Goal: Task Accomplishment & Management: Complete application form

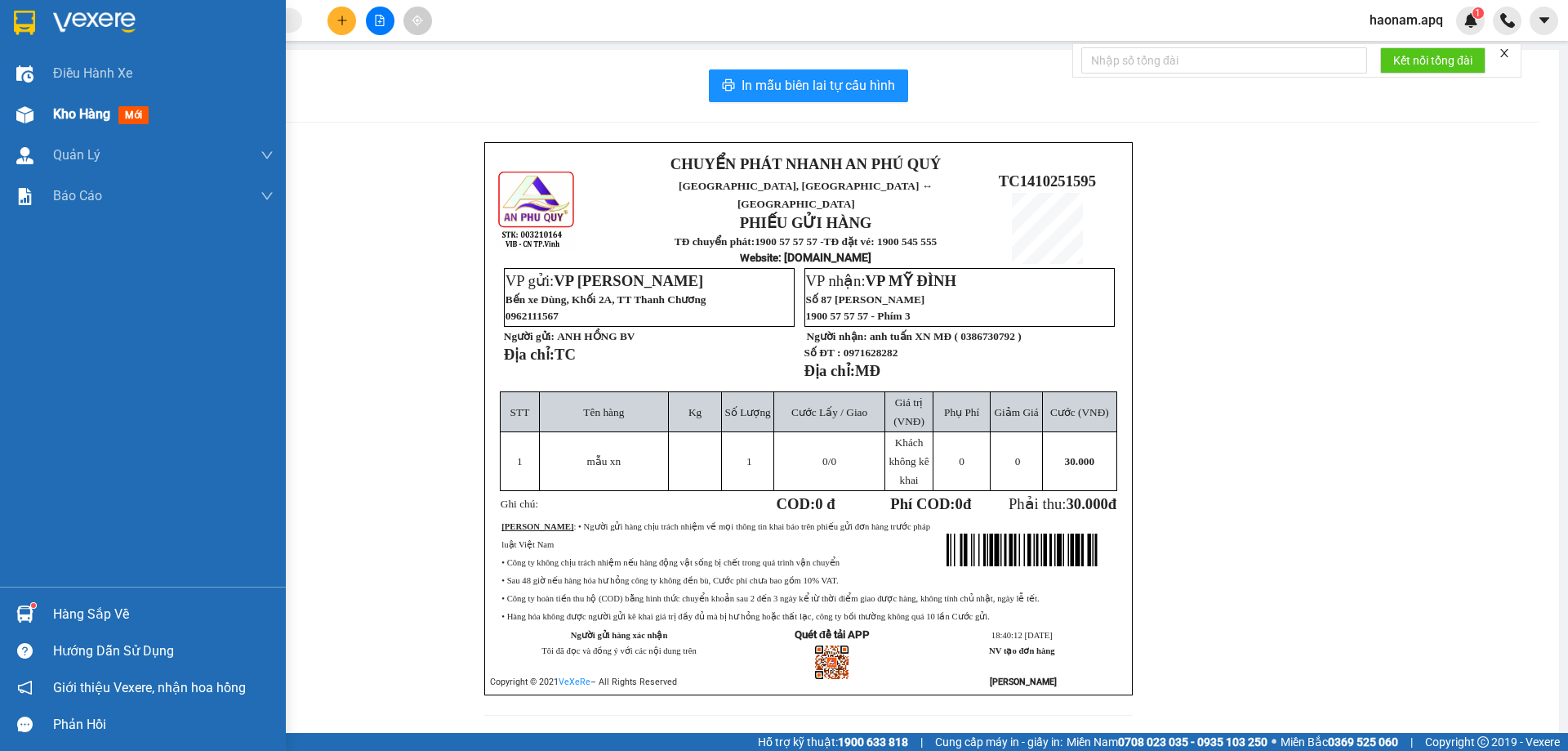
click at [80, 109] on span "Kho hàng" at bounding box center [81, 114] width 57 height 16
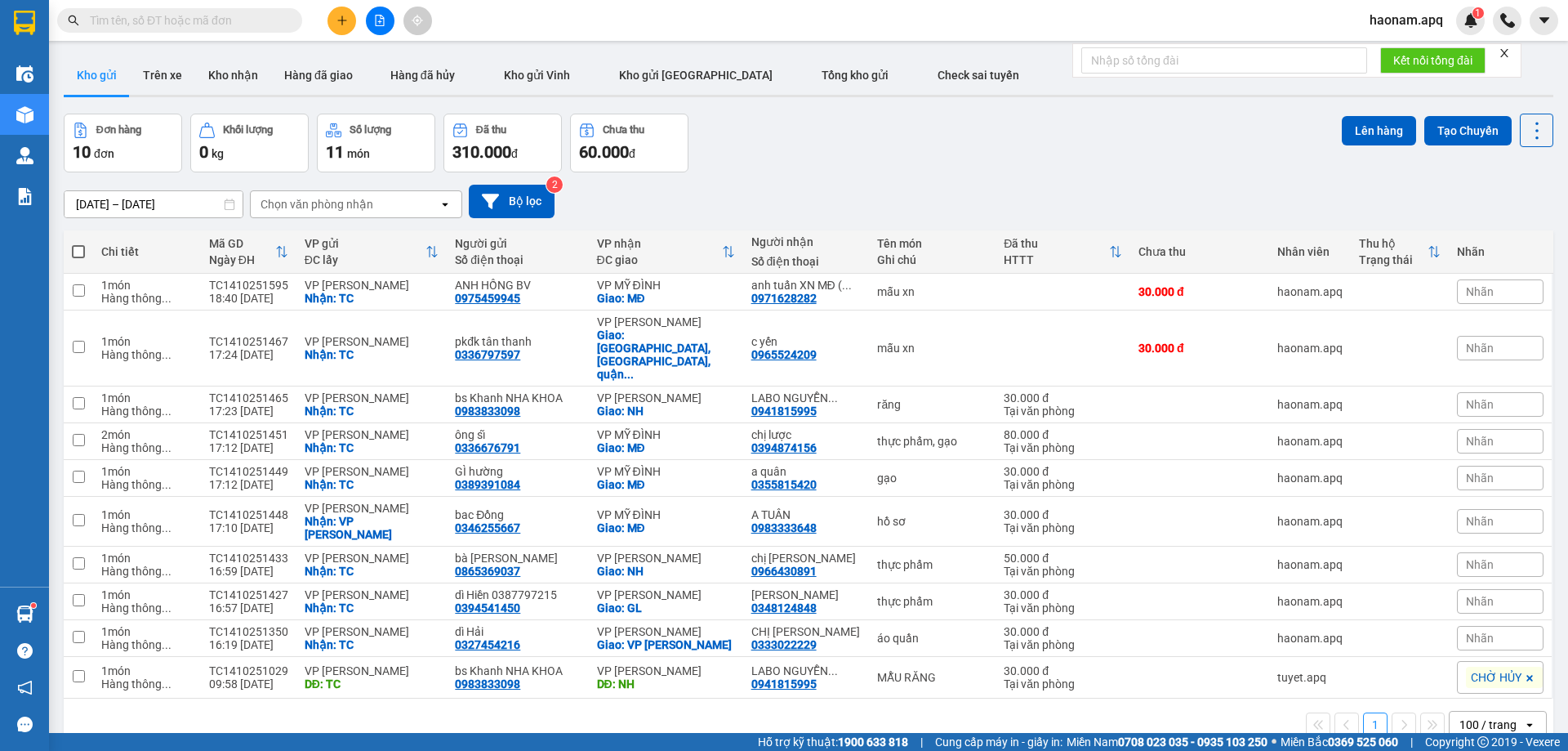
click at [356, 25] on div at bounding box center [380, 21] width 122 height 29
click at [341, 25] on icon "plus" at bounding box center [342, 21] width 12 height 12
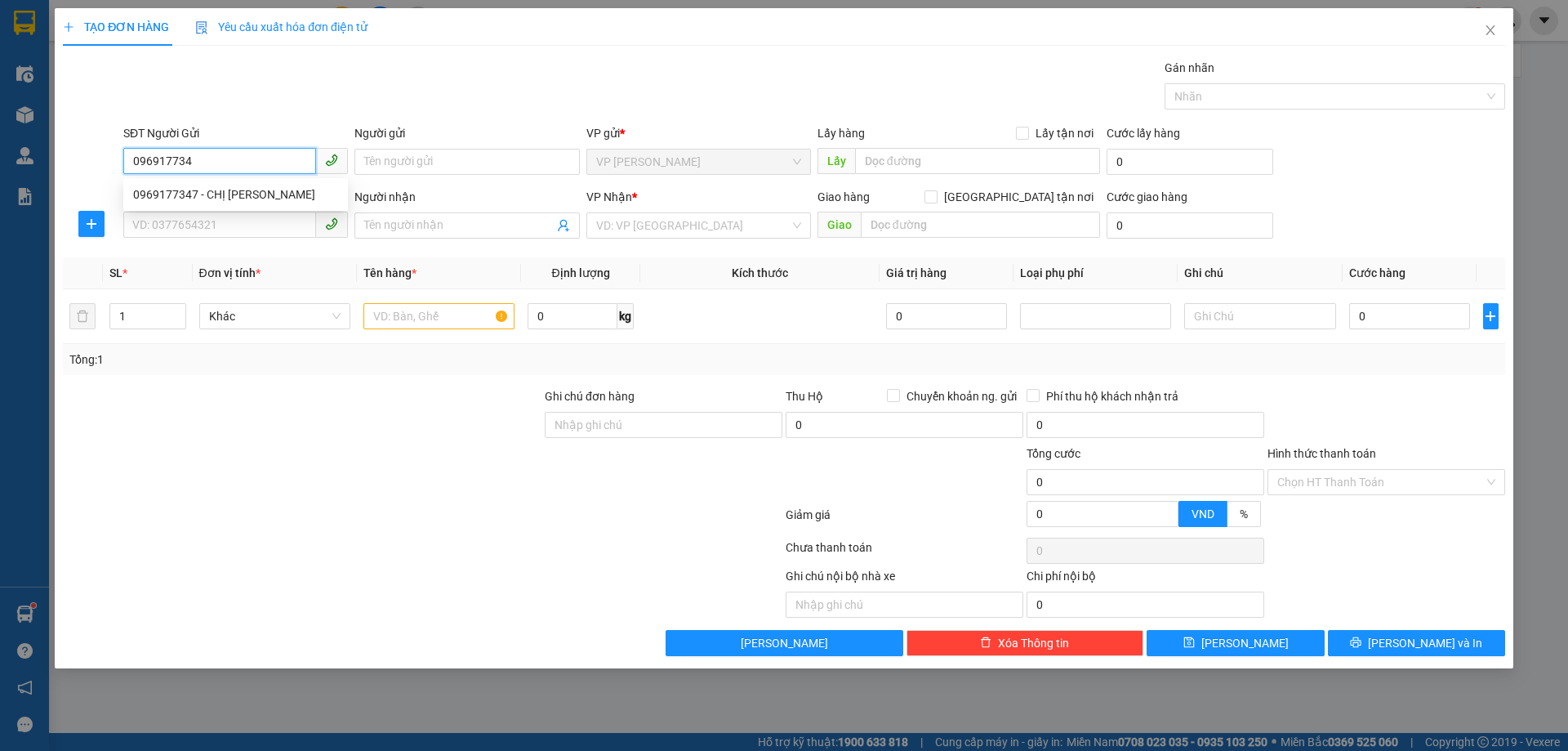
type input "0969177347"
drag, startPoint x: 295, startPoint y: 194, endPoint x: 278, endPoint y: 215, distance: 27.0
click at [293, 194] on div "0969177347 - CHỊ [PERSON_NAME]" at bounding box center [235, 194] width 205 height 18
type input "CHỊ [PERSON_NAME]"
checkbox input "true"
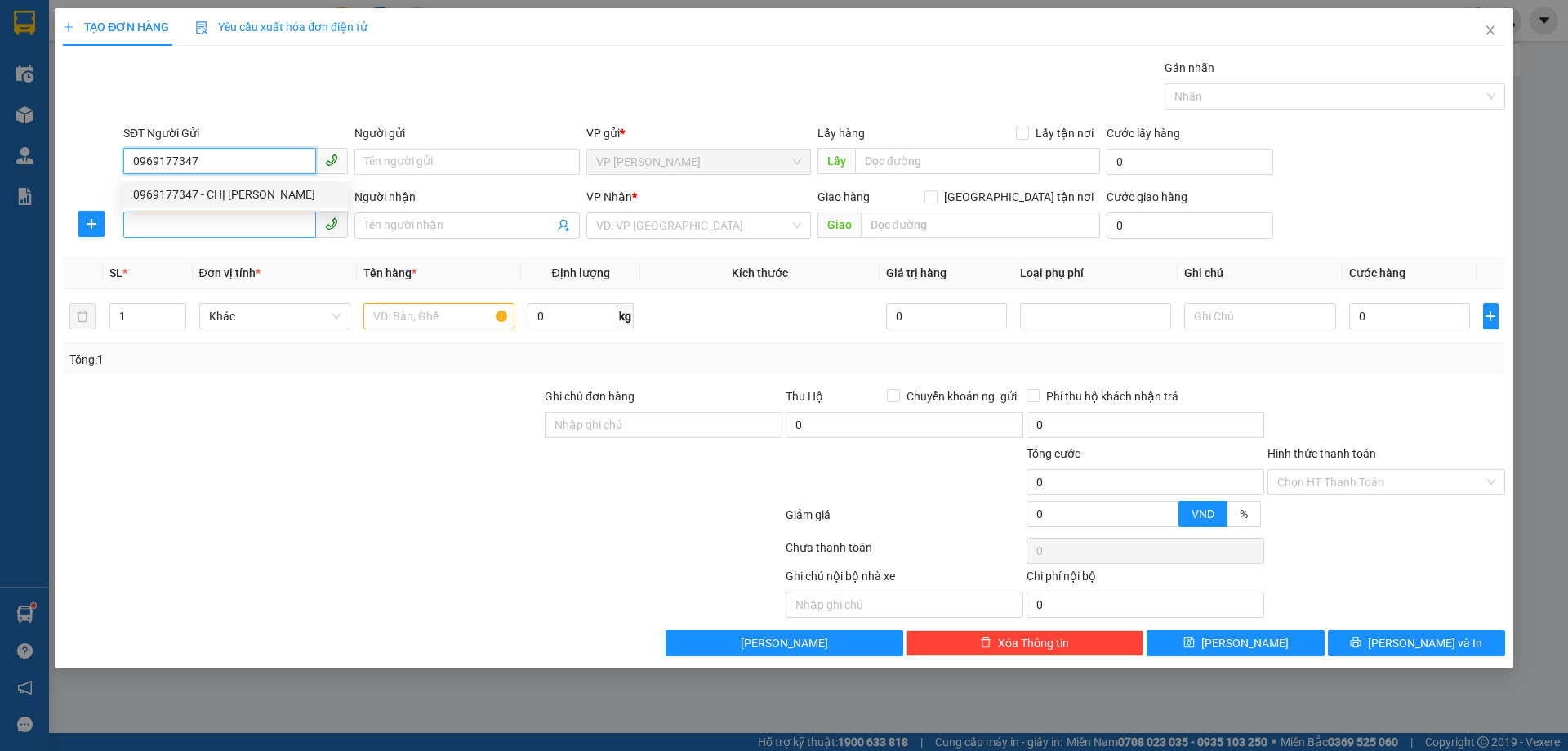
type input "TC"
type input "0969177347"
click at [278, 227] on input "SĐT Người Nhận" at bounding box center [219, 225] width 192 height 26
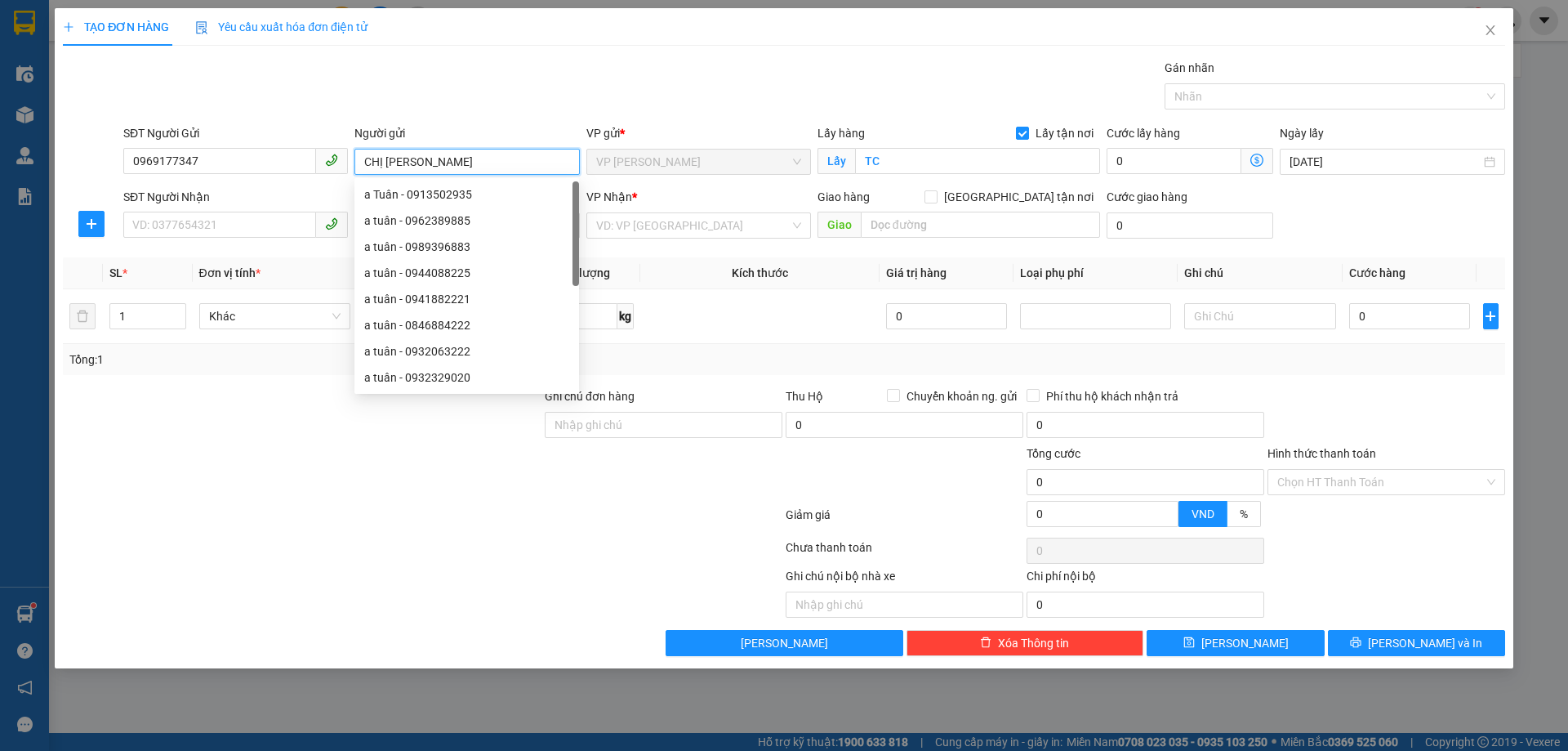
drag, startPoint x: 422, startPoint y: 161, endPoint x: 360, endPoint y: 161, distance: 62.0
click at [360, 161] on input "CHỊ [PERSON_NAME]" at bounding box center [467, 162] width 225 height 26
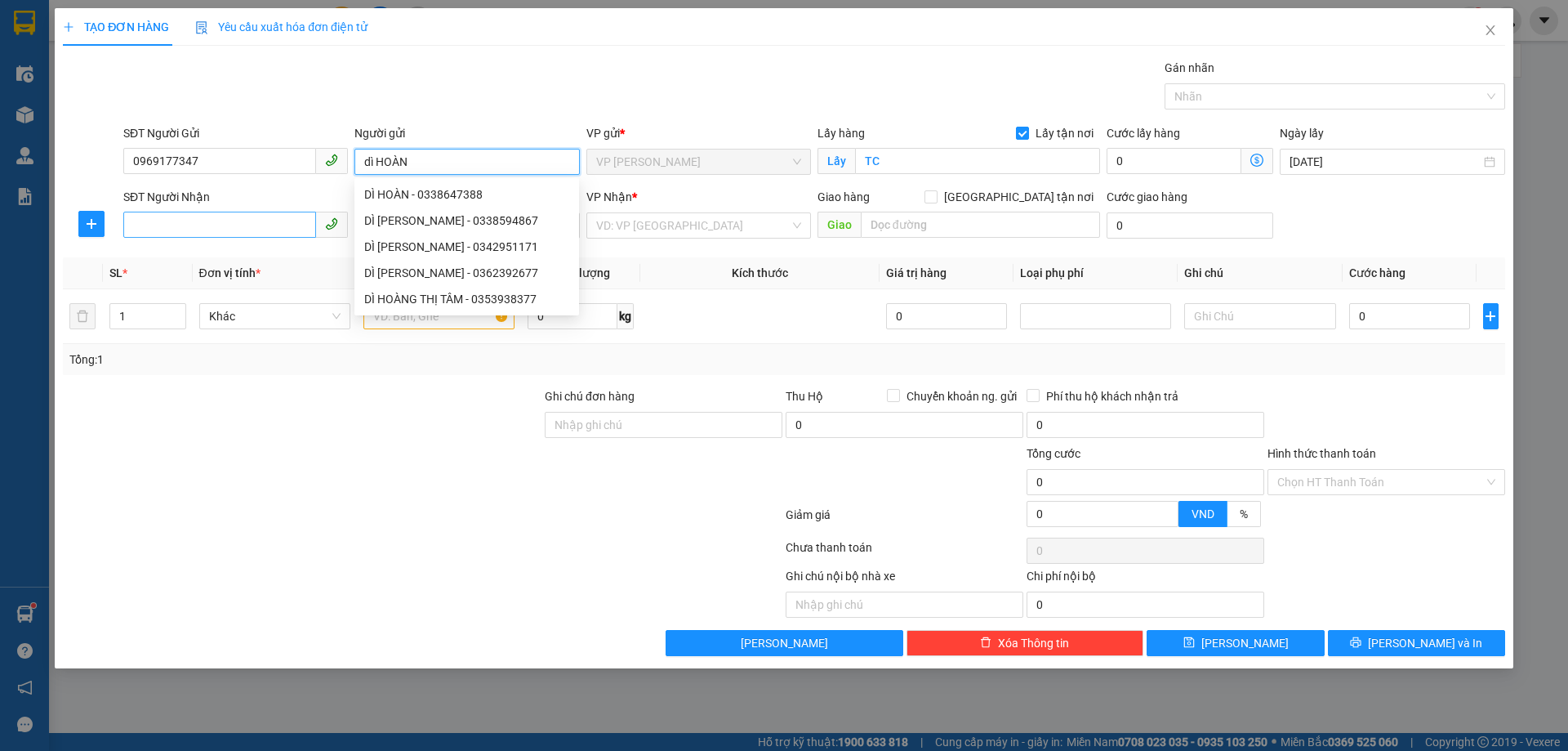
type input "dì HOÀN"
click at [272, 223] on input "SĐT Người Nhận" at bounding box center [219, 225] width 192 height 26
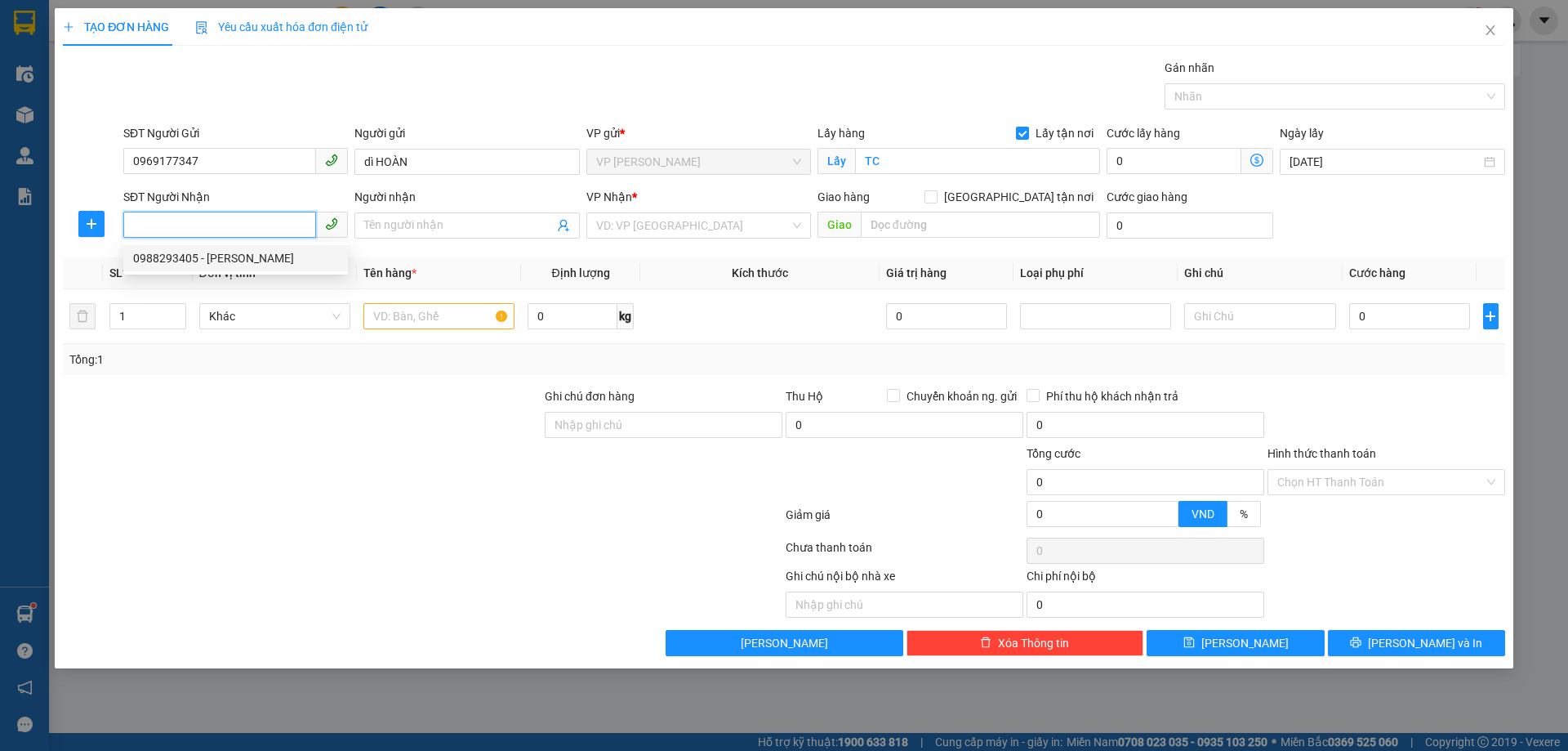
click at [231, 256] on div "0988293405 - [PERSON_NAME]" at bounding box center [235, 259] width 205 height 18
type input "0988293405"
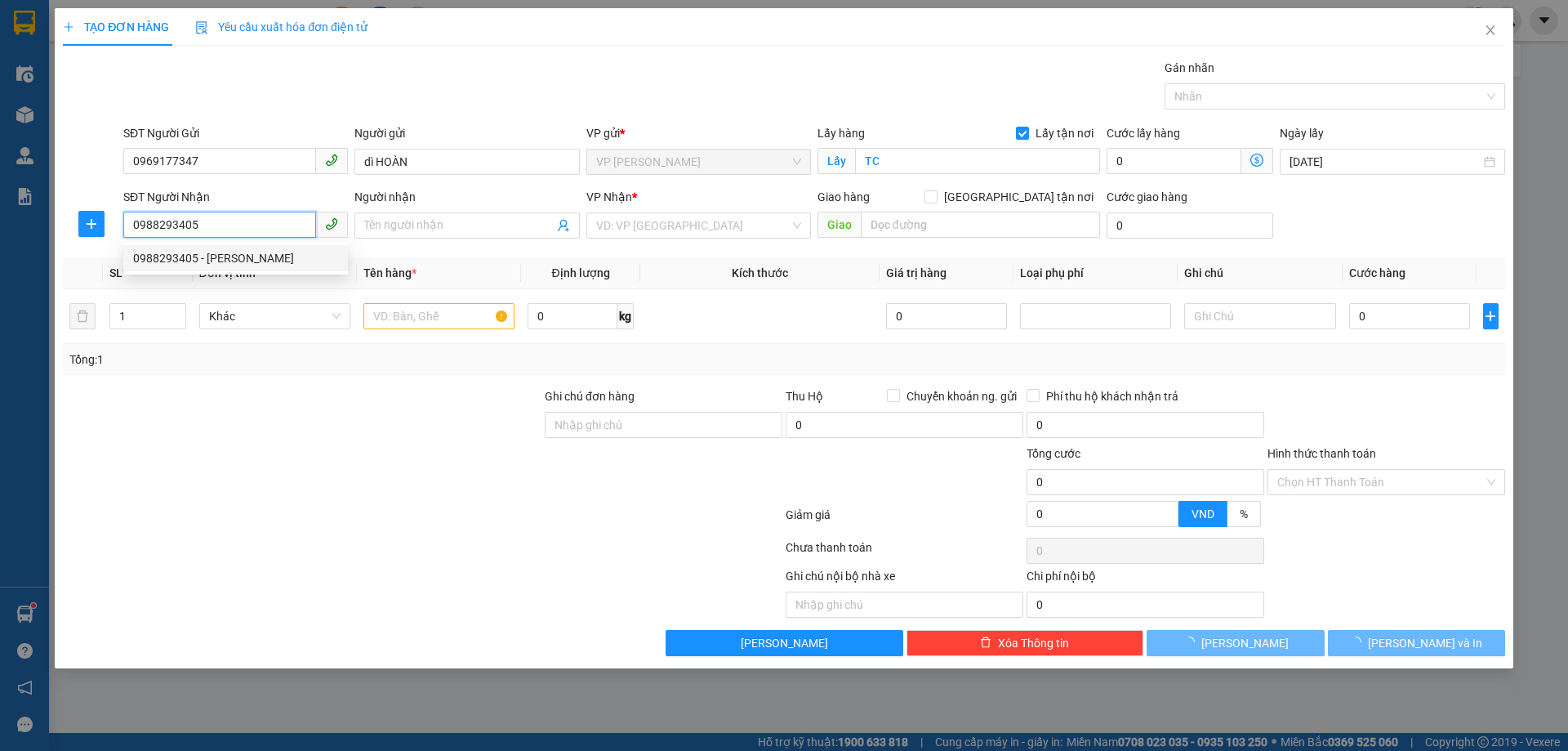
type input "[PERSON_NAME]"
checkbox input "true"
type input "MỸ ĐÌNH"
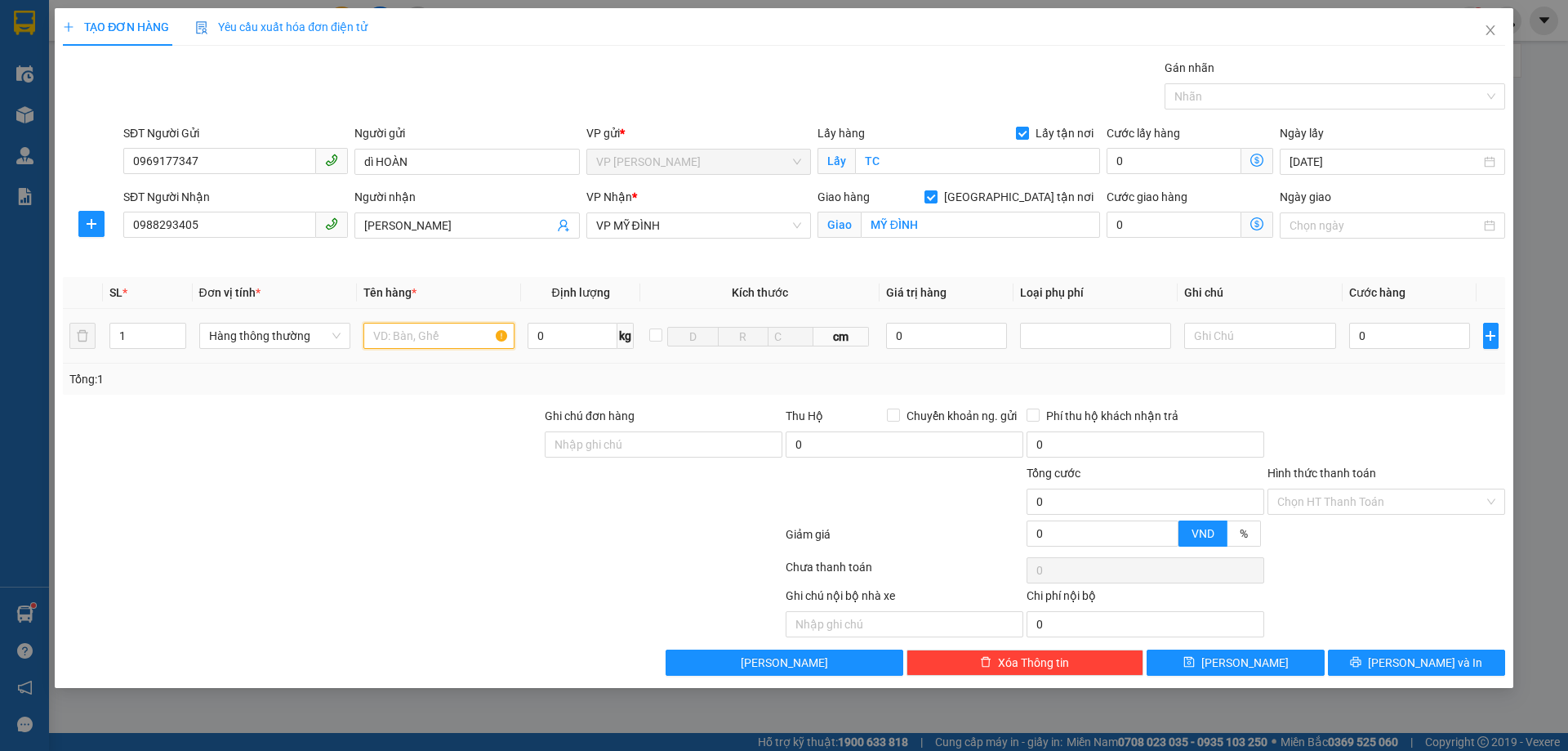
drag, startPoint x: 412, startPoint y: 345, endPoint x: 425, endPoint y: 342, distance: 13.3
click at [424, 343] on input "text" at bounding box center [438, 336] width 151 height 26
type input "thực phẩm"
click at [420, 433] on div at bounding box center [301, 435] width 481 height 57
click at [1384, 415] on div at bounding box center [1386, 435] width 241 height 57
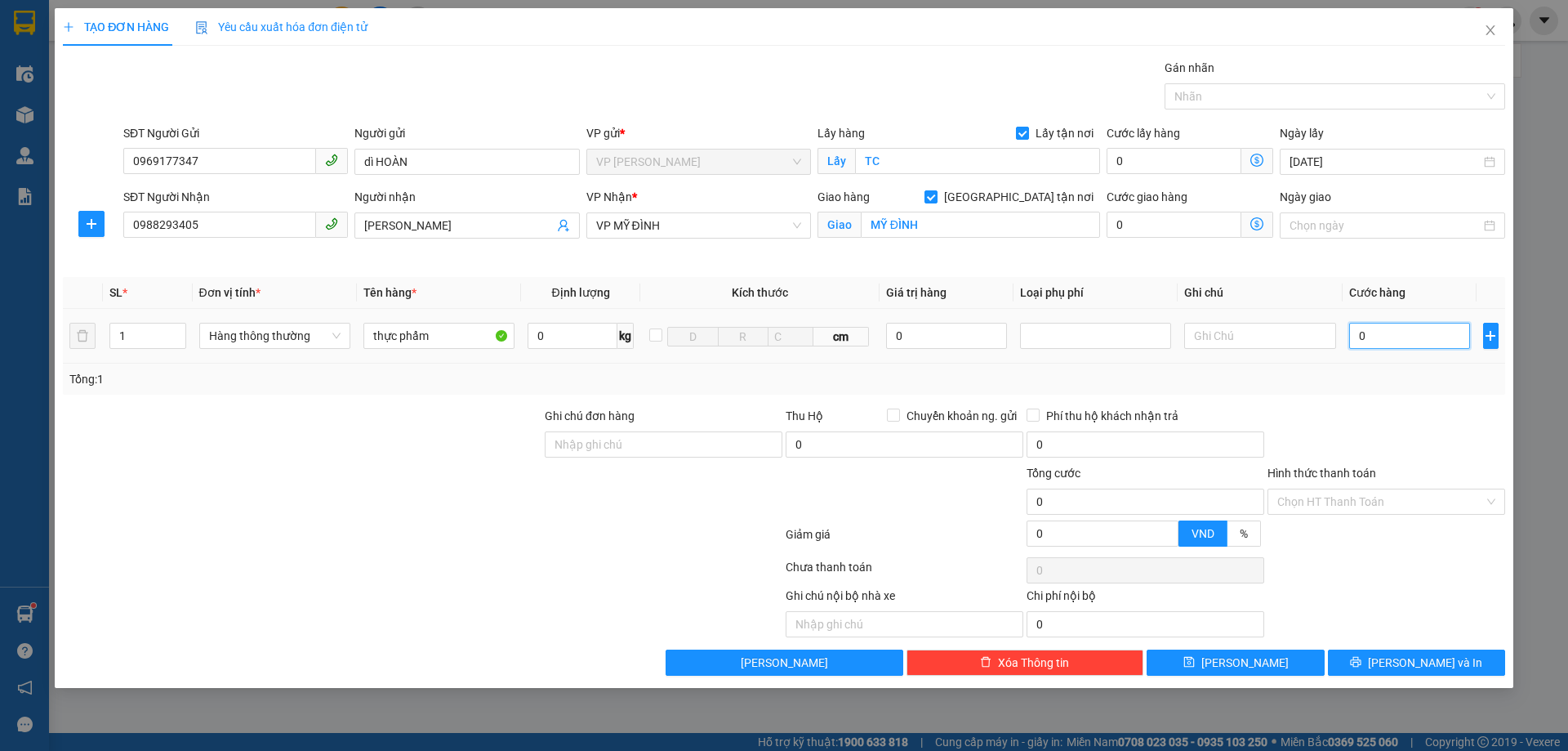
drag, startPoint x: 1424, startPoint y: 331, endPoint x: 1182, endPoint y: 295, distance: 244.7
click at [1423, 331] on input "0" at bounding box center [1409, 336] width 121 height 26
type input "4"
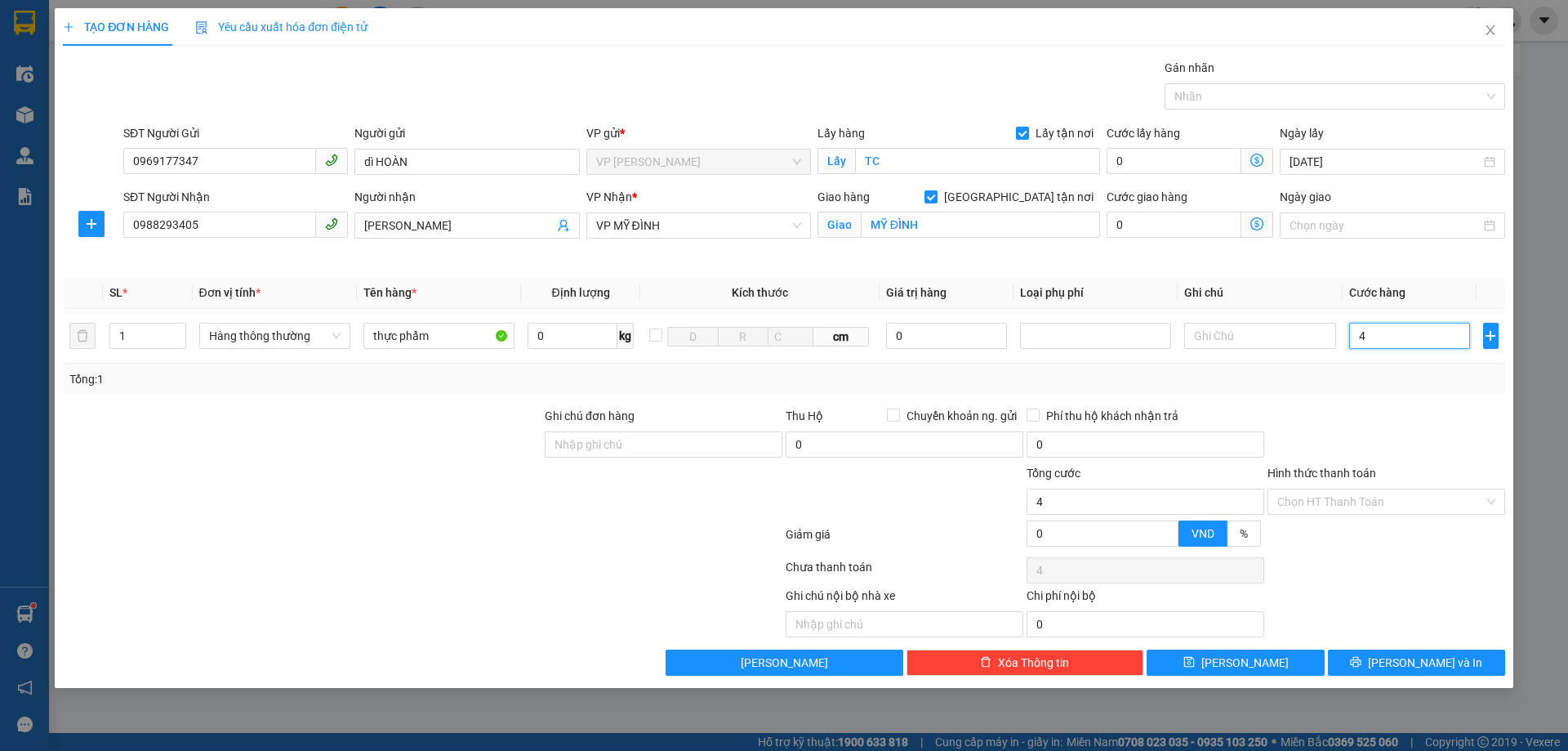
type input "40"
type input "400"
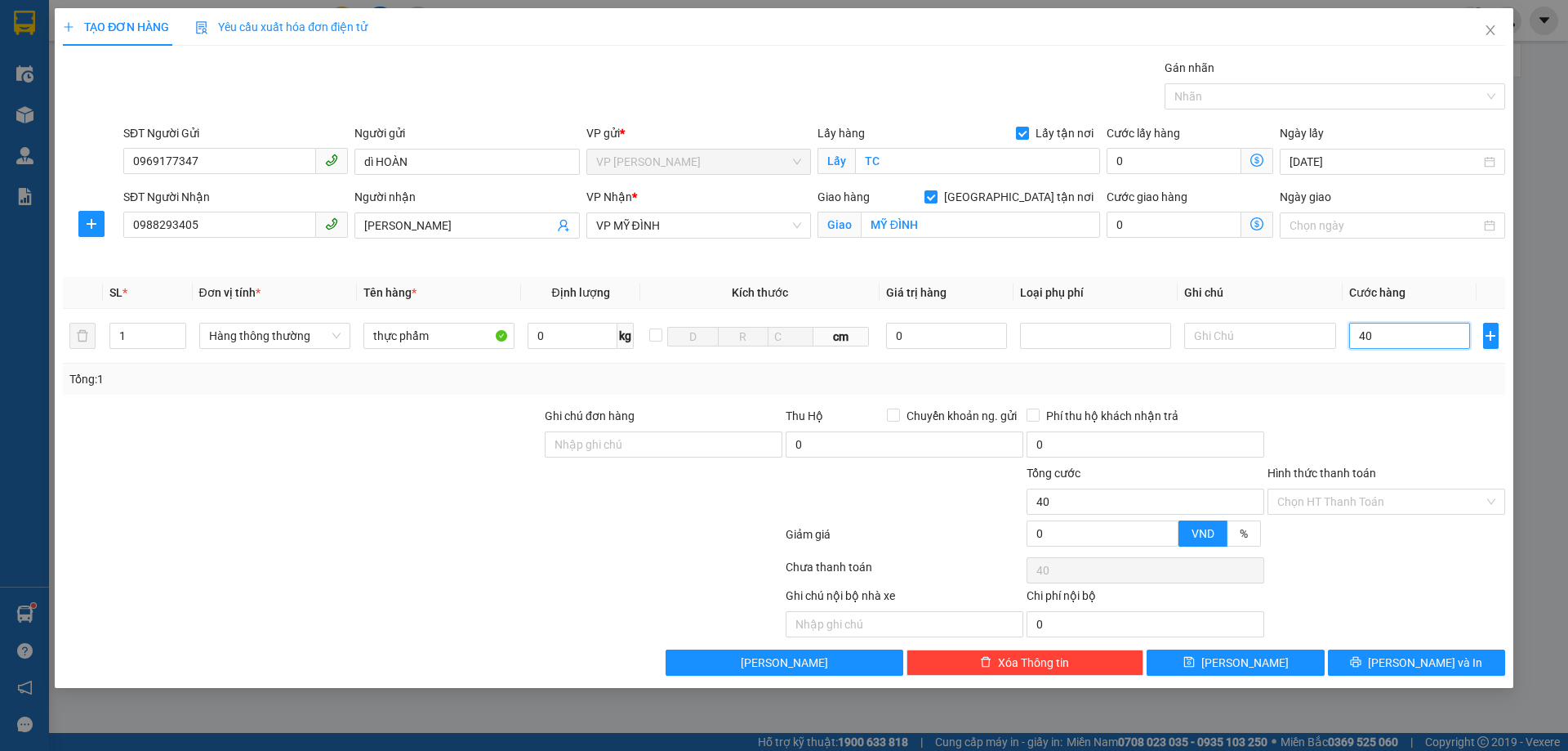
type input "400"
type input "4.000"
type input "40.000"
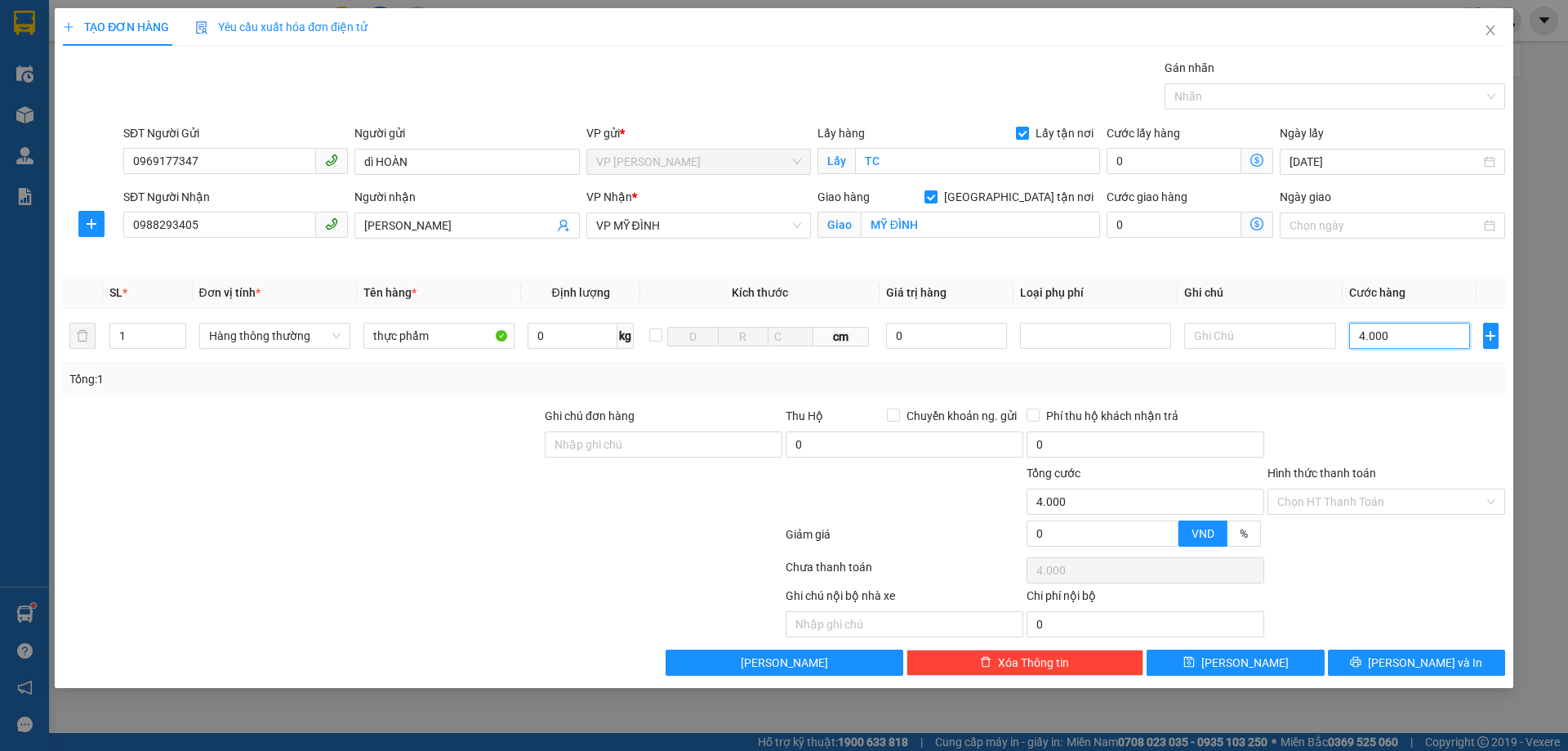
type input "40.000"
drag, startPoint x: 1426, startPoint y: 668, endPoint x: 1196, endPoint y: 544, distance: 261.3
click at [1425, 668] on span "[PERSON_NAME] và In" at bounding box center [1424, 663] width 114 height 18
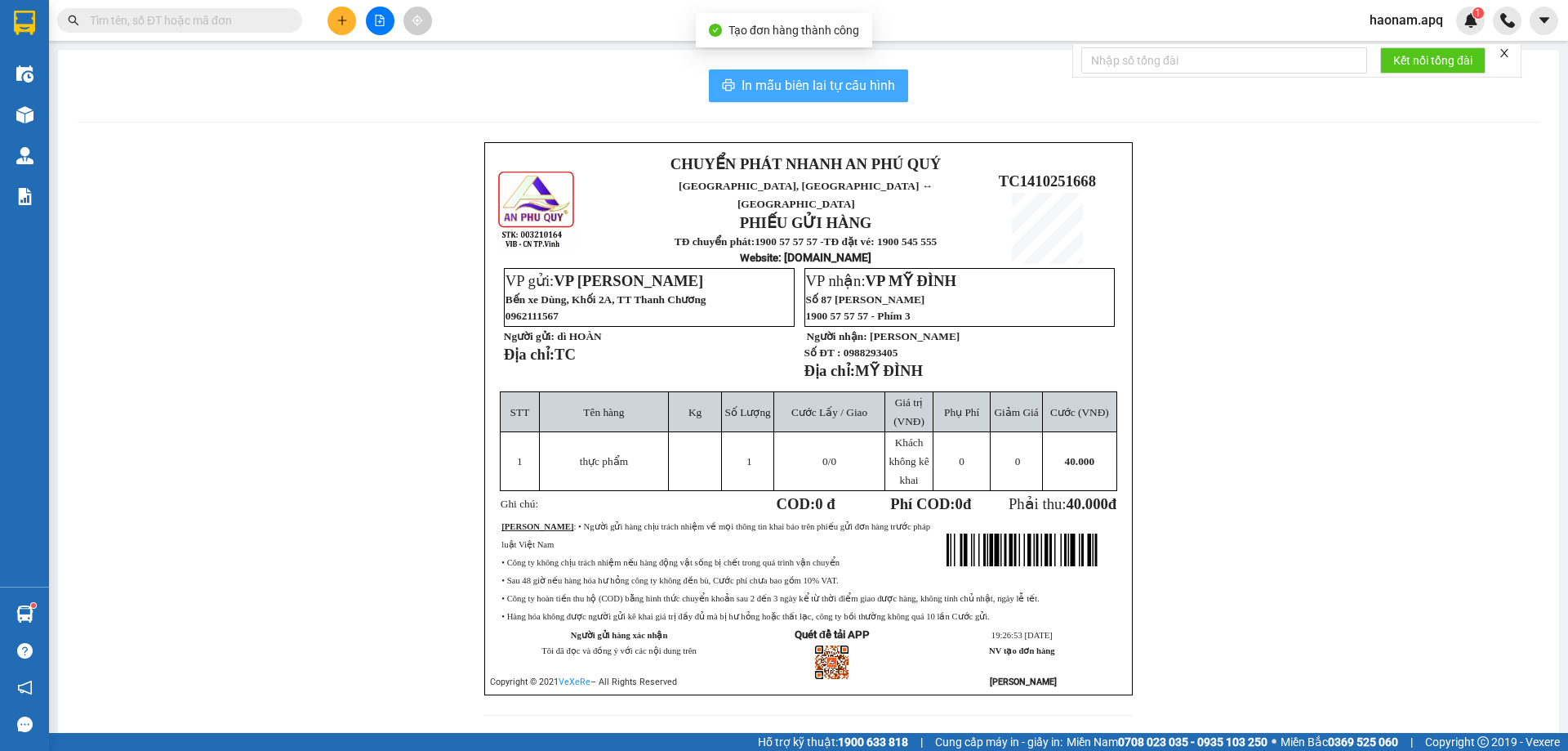
click at [849, 81] on span "In mẫu biên lai tự cấu hình" at bounding box center [818, 85] width 154 height 21
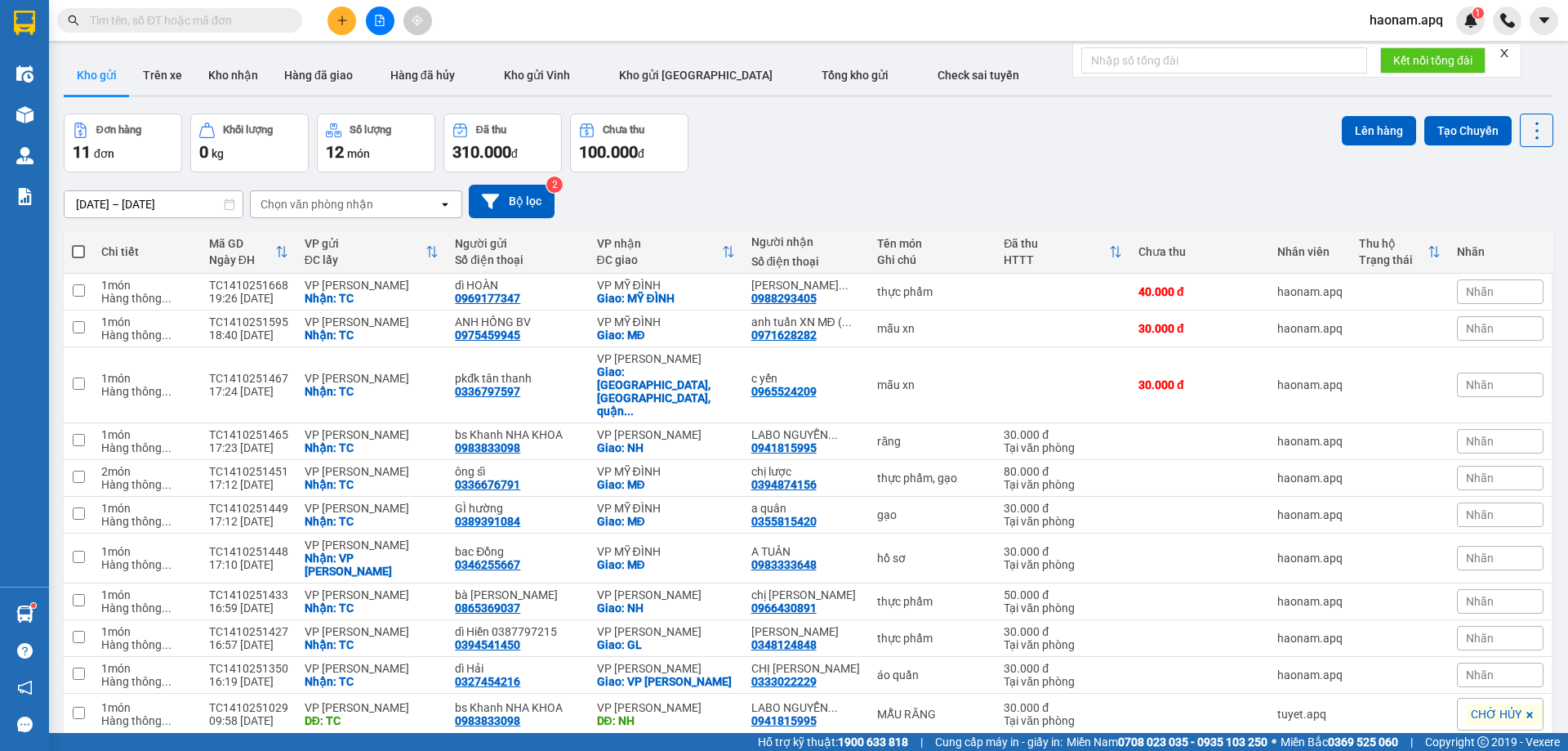
click at [353, 11] on div at bounding box center [380, 21] width 122 height 29
click at [344, 17] on icon "plus" at bounding box center [342, 21] width 12 height 12
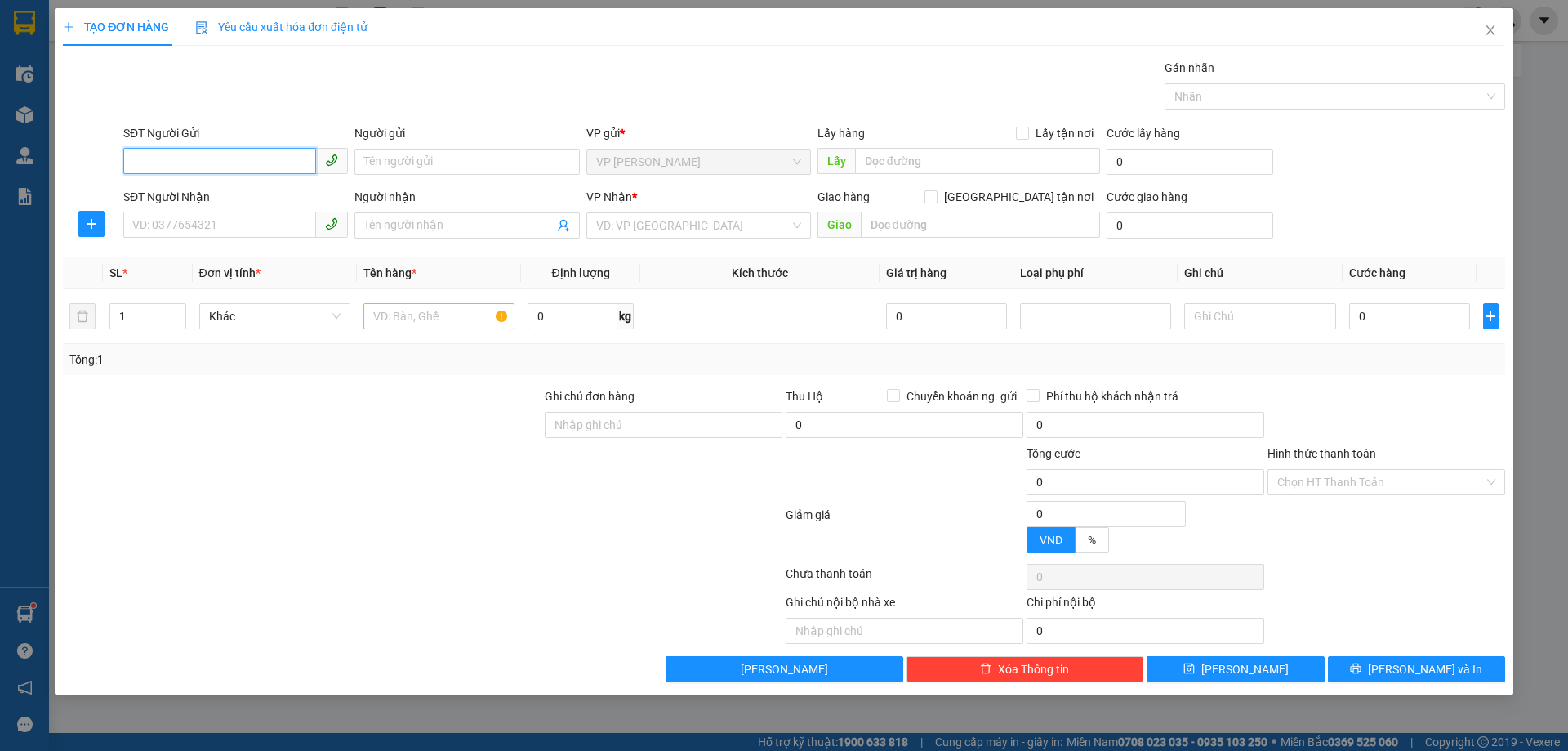
click at [183, 148] on input "SĐT Người Gửi" at bounding box center [219, 161] width 192 height 26
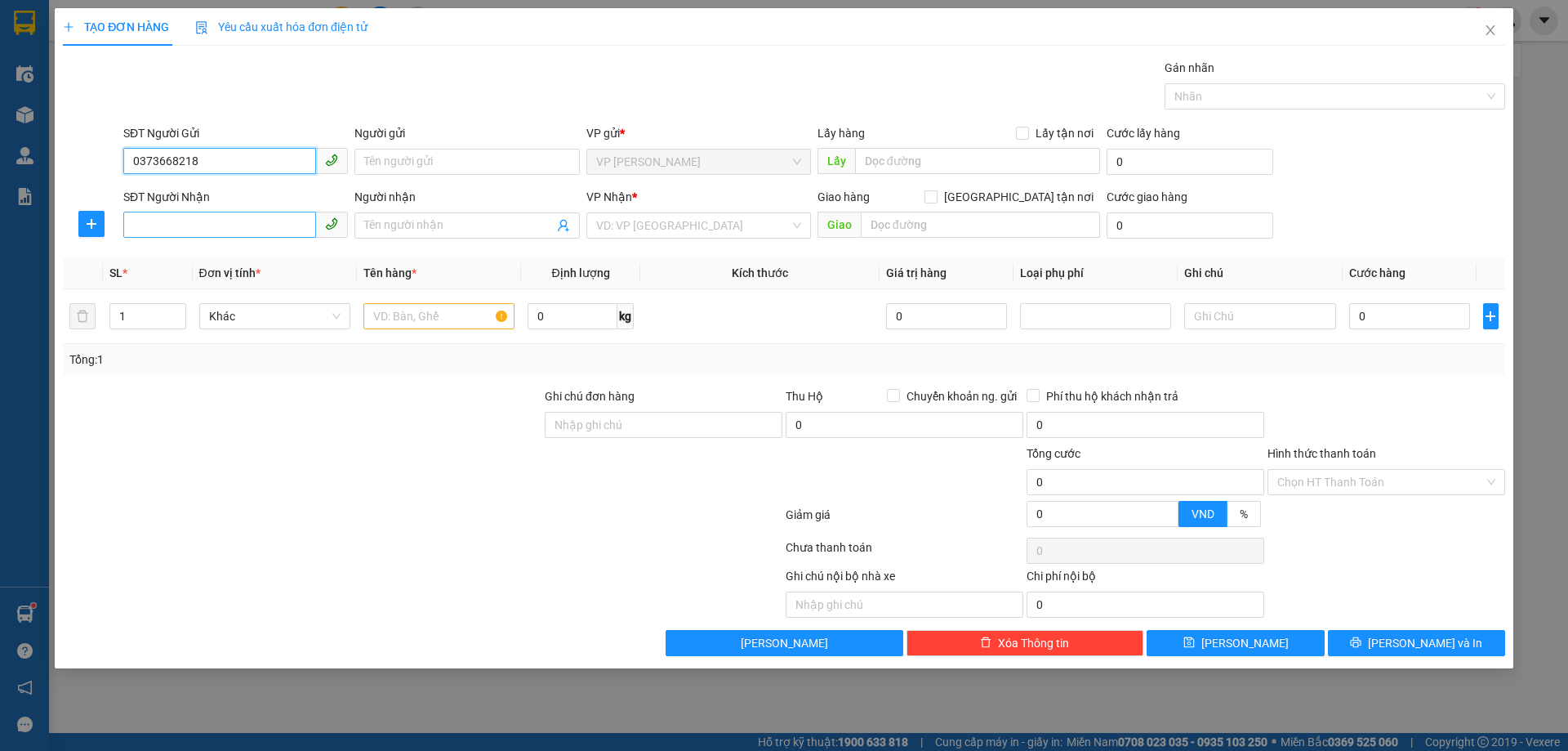
type input "0373668218"
click at [259, 212] on input "SĐT Người Nhận" at bounding box center [219, 225] width 192 height 26
click at [388, 160] on input "Người gửi" at bounding box center [467, 162] width 225 height 26
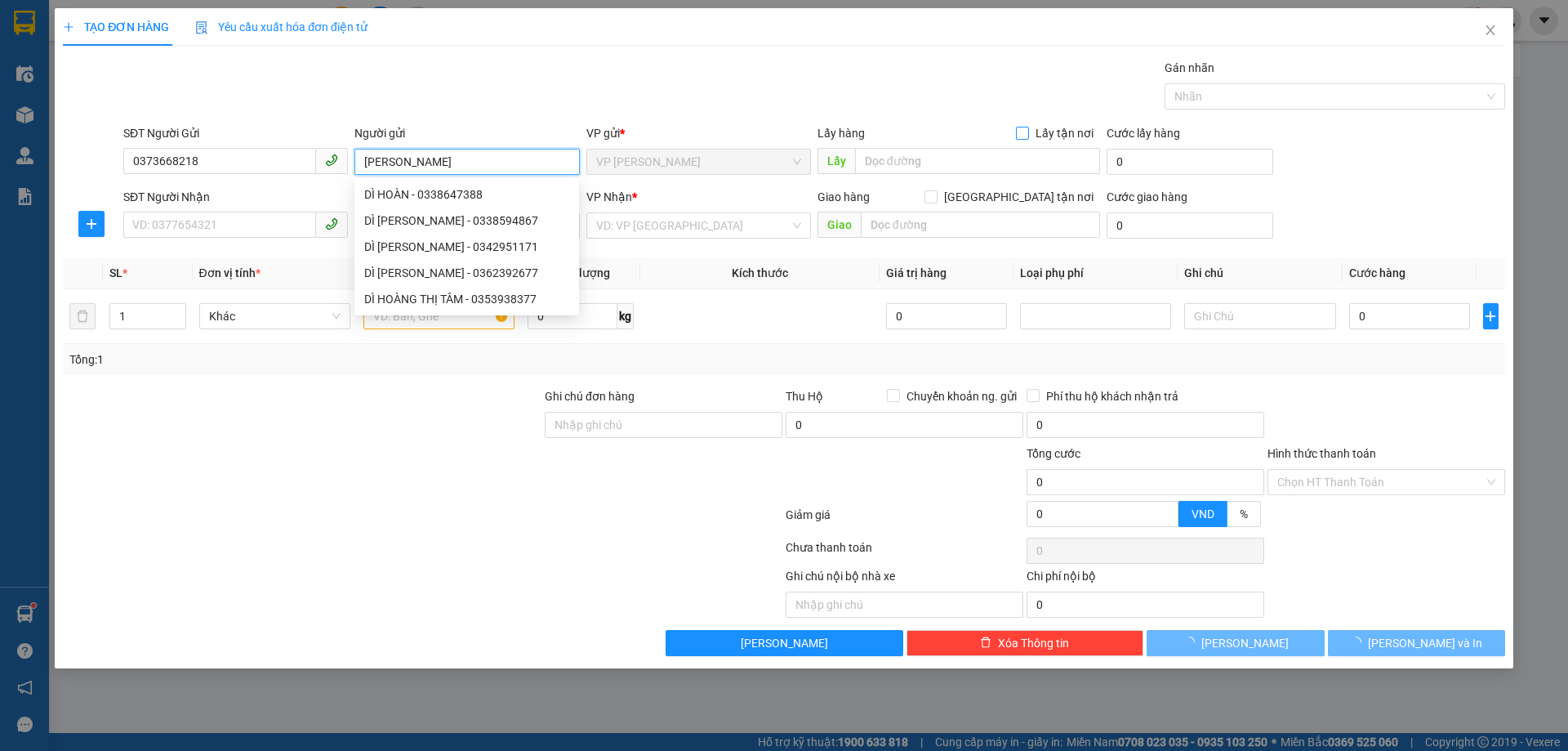
type input "[PERSON_NAME]"
click at [1026, 134] on input "Lấy tận nơi" at bounding box center [1021, 132] width 12 height 12
checkbox input "true"
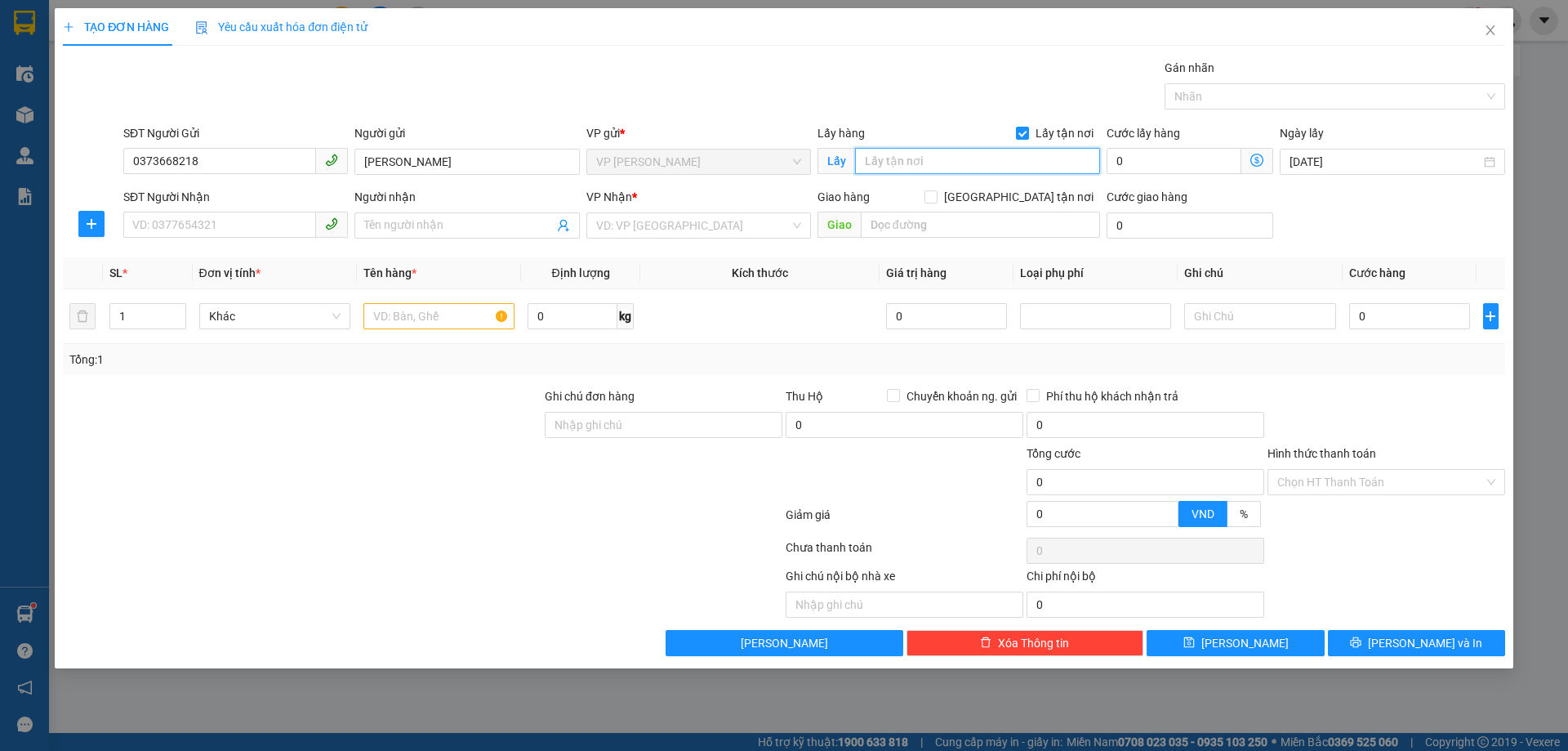
click at [958, 157] on input "text" at bounding box center [977, 161] width 245 height 26
type input "TC"
drag, startPoint x: 389, startPoint y: 160, endPoint x: 314, endPoint y: 164, distance: 75.1
click at [314, 164] on div "SĐT Người Gửi 0373668218 Người gửi [PERSON_NAME] VP gửi * VP THANH CHƯƠNG Lấy h…" at bounding box center [813, 152] width 1388 height 57
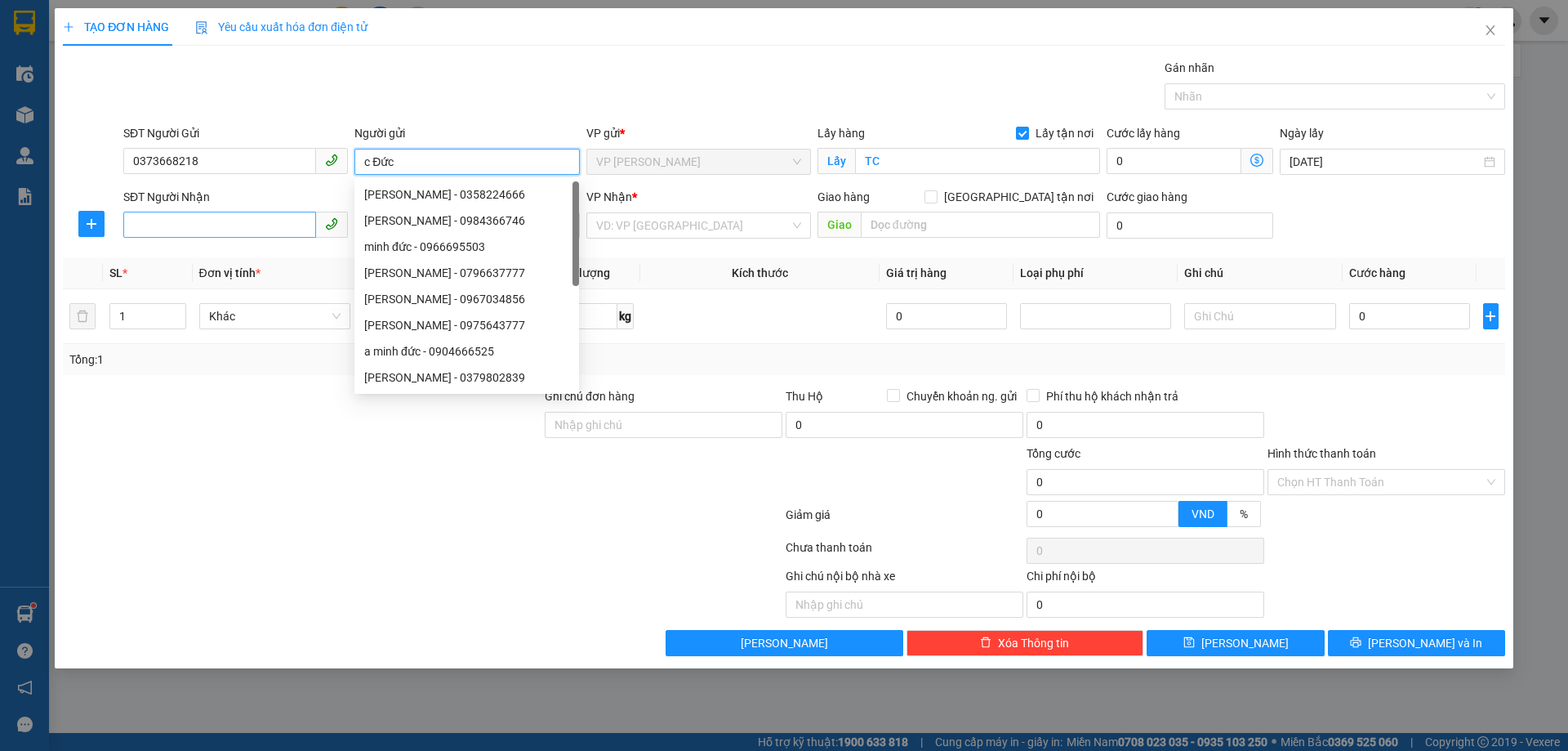
type input "c Đức"
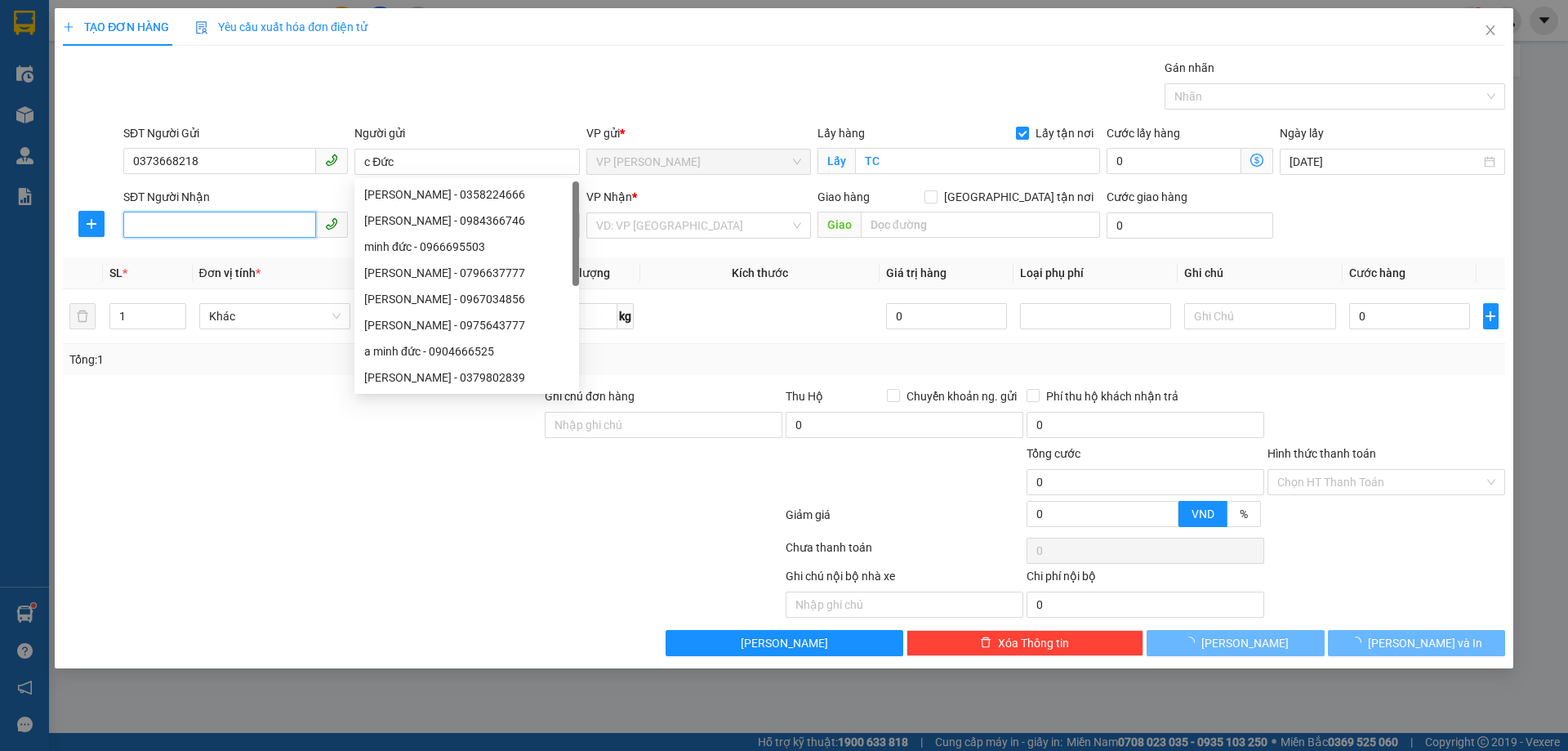
click at [272, 235] on input "SĐT Người Nhận" at bounding box center [219, 225] width 192 height 26
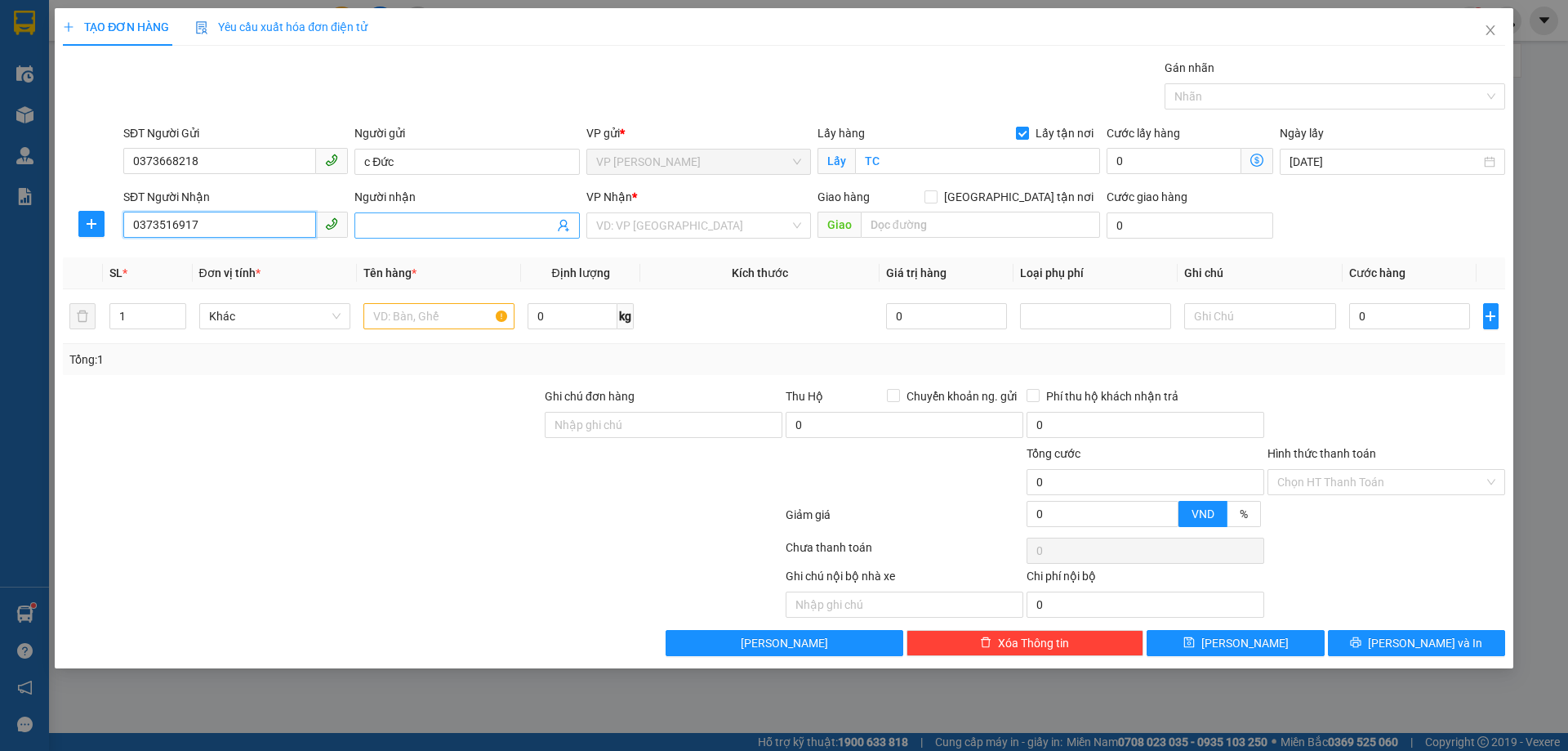
type input "0373516917"
click at [422, 226] on input "Người nhận" at bounding box center [458, 226] width 188 height 18
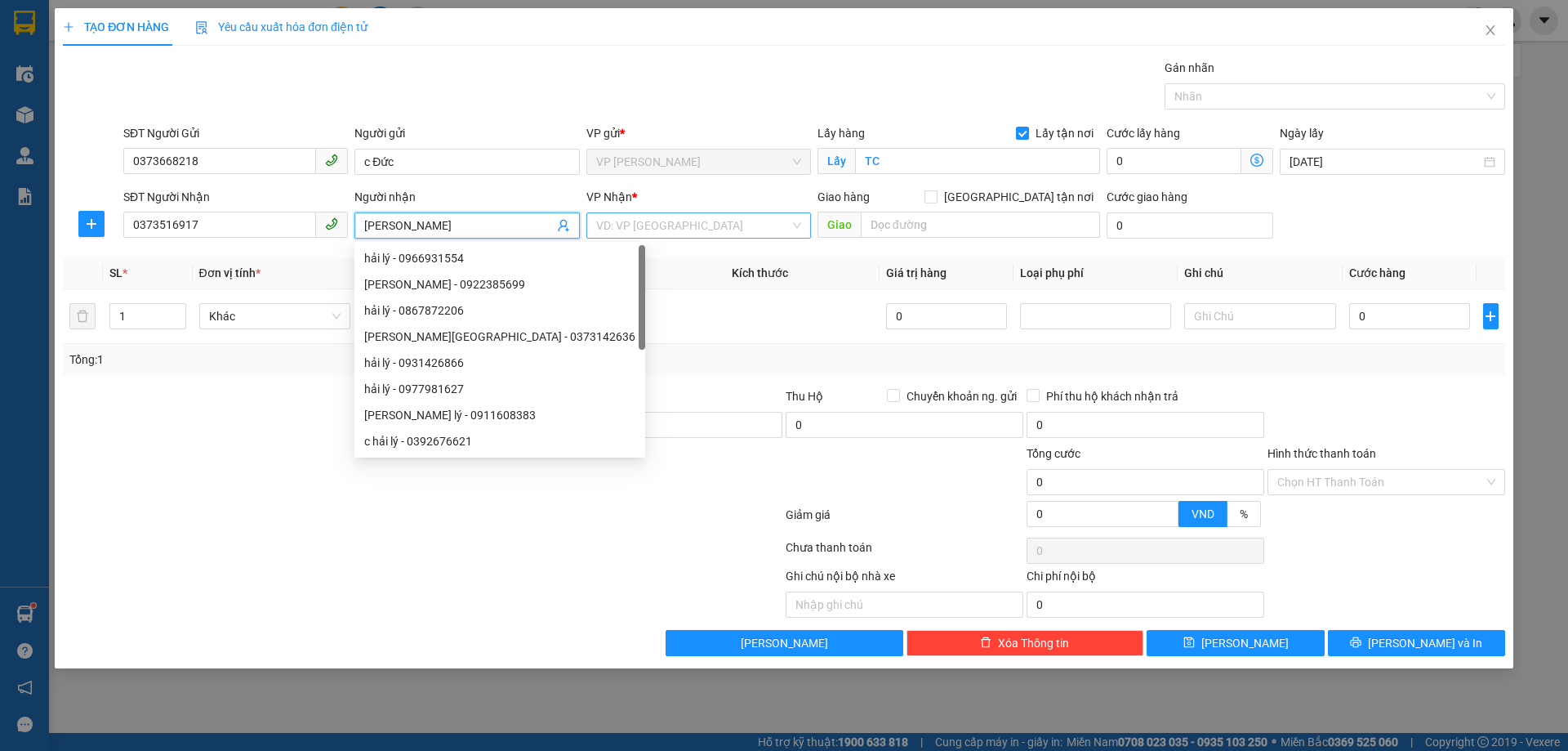
type input "[PERSON_NAME]"
drag, startPoint x: 663, startPoint y: 218, endPoint x: 676, endPoint y: 226, distance: 15.3
click at [666, 220] on input "search" at bounding box center [693, 226] width 193 height 25
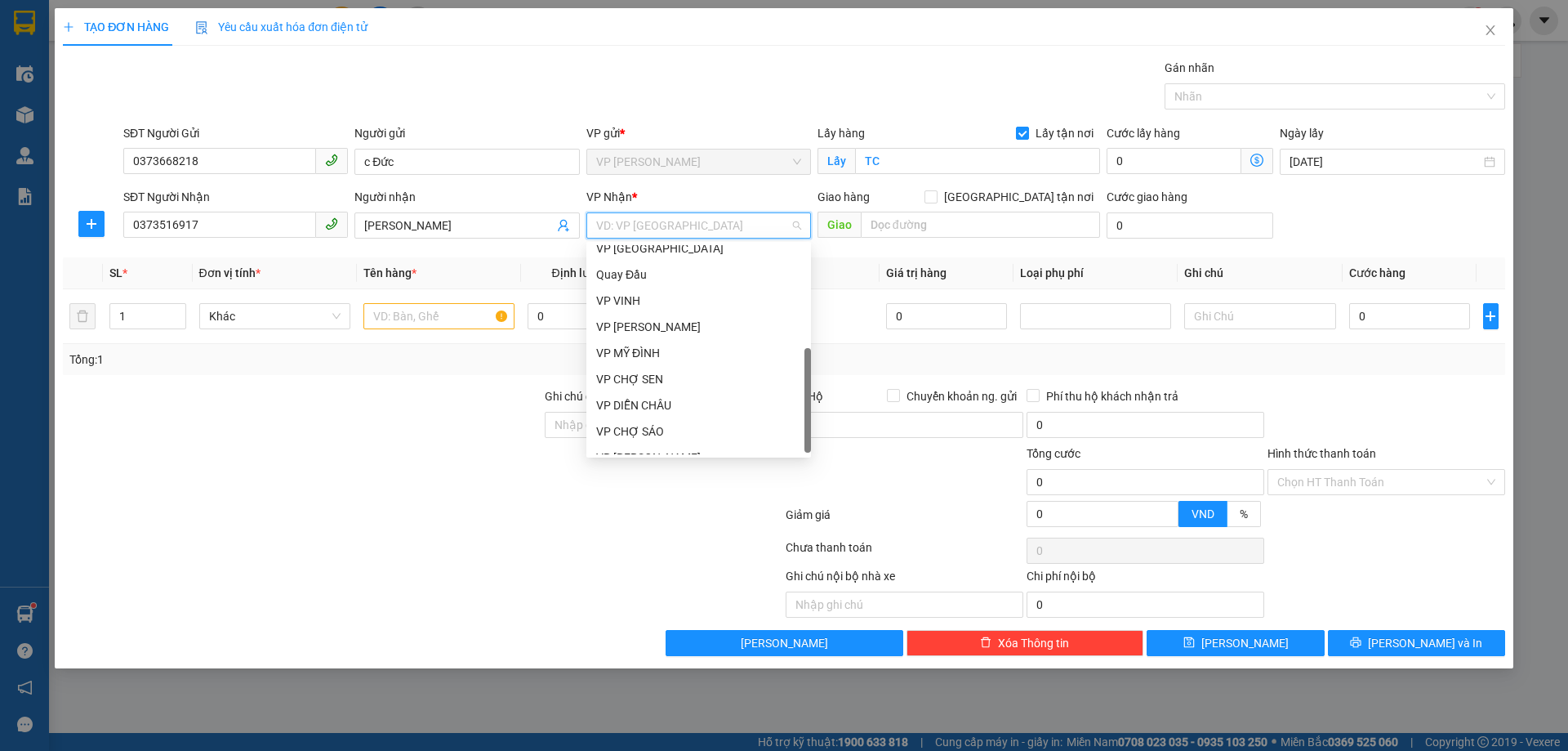
scroll to position [261, 0]
click at [717, 336] on div "VP MỸ ĐÌNH" at bounding box center [699, 337] width 205 height 18
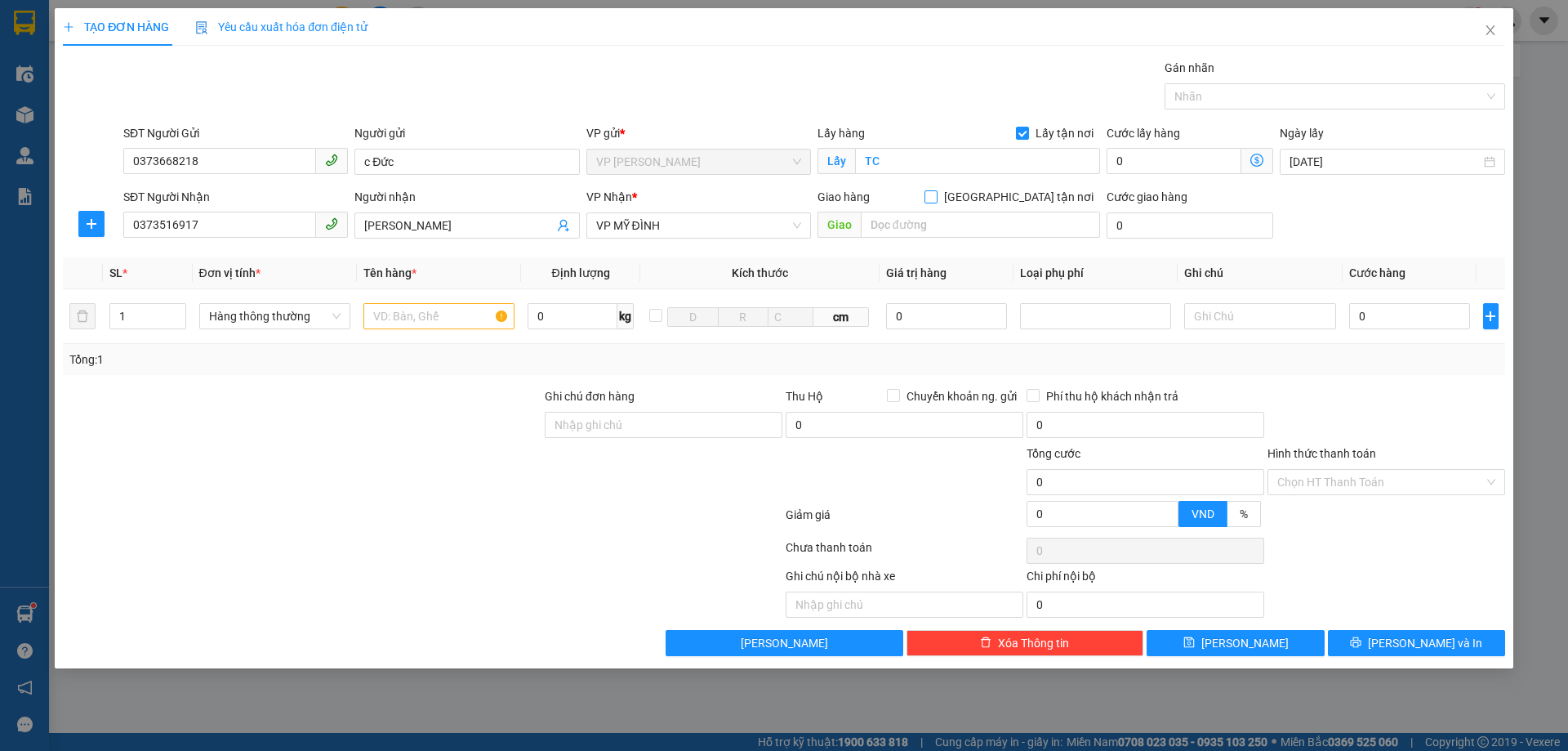
click at [937, 202] on span at bounding box center [931, 197] width 13 height 13
click at [936, 202] on input "[GEOGRAPHIC_DATA] tận nơi" at bounding box center [930, 196] width 12 height 12
checkbox input "true"
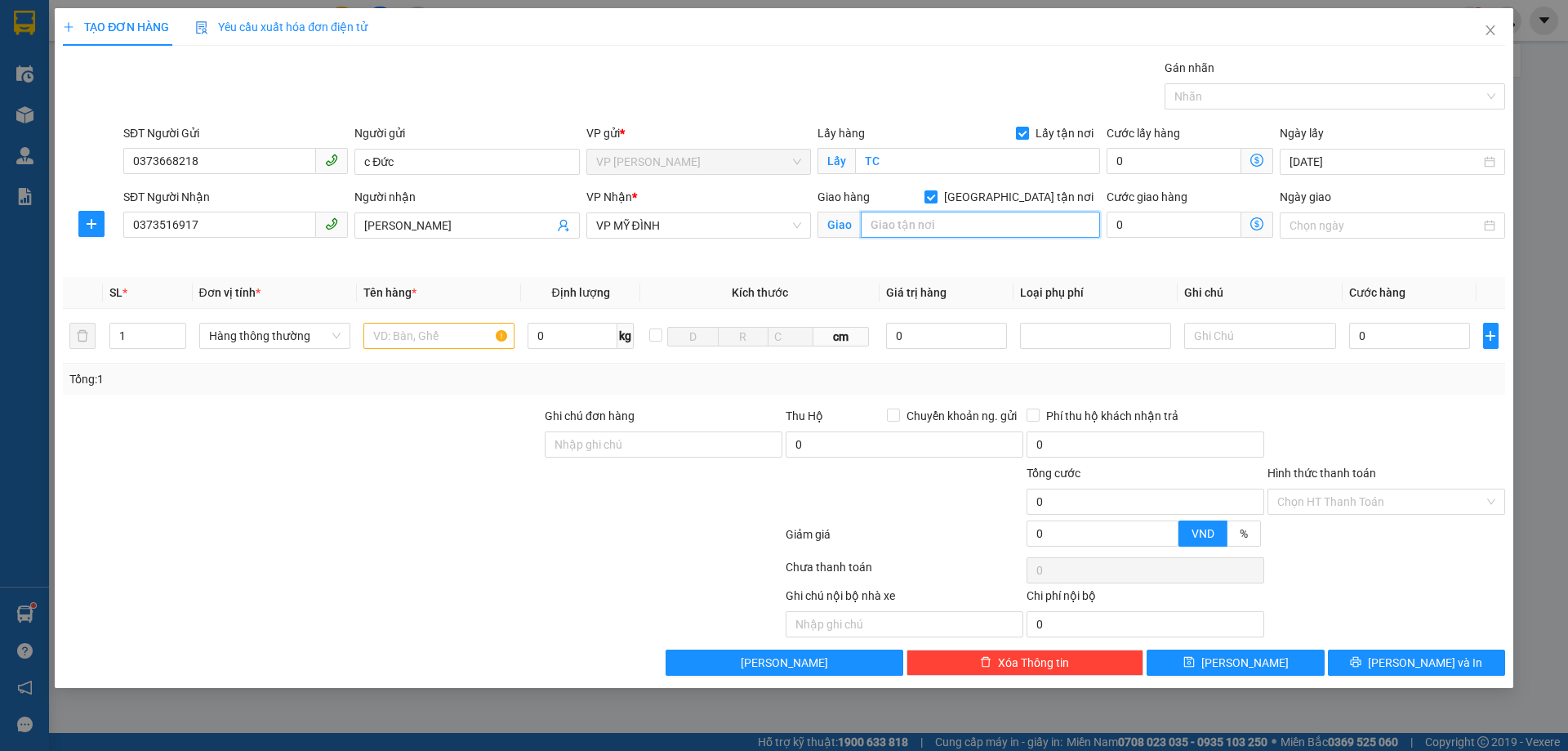
click at [955, 226] on input "text" at bounding box center [980, 225] width 239 height 26
type input "MĐ"
drag, startPoint x: 393, startPoint y: 477, endPoint x: 378, endPoint y: 411, distance: 67.7
click at [392, 477] on div at bounding box center [301, 492] width 481 height 57
click at [439, 339] on input "text" at bounding box center [438, 336] width 151 height 26
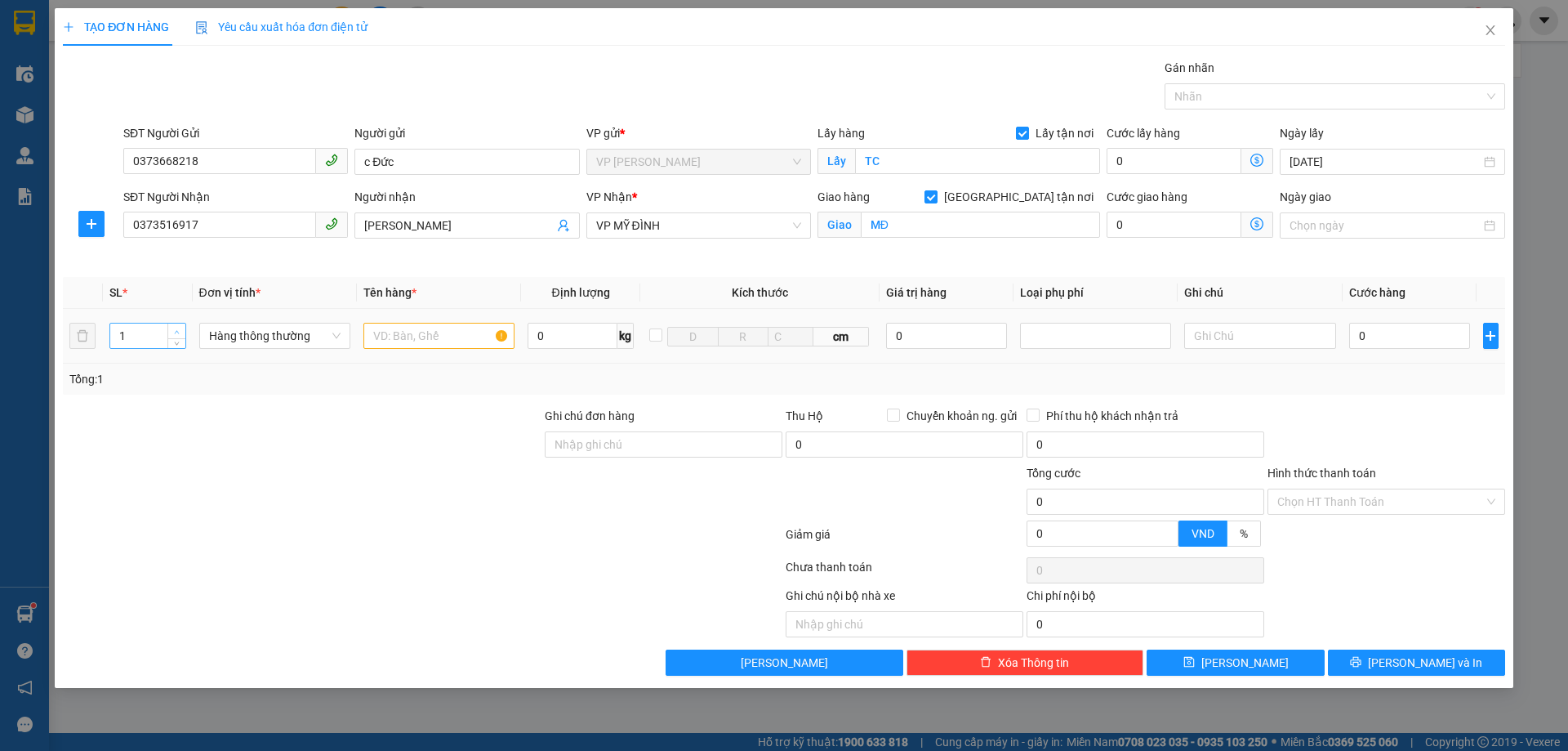
type input "2"
drag, startPoint x: 180, startPoint y: 329, endPoint x: 239, endPoint y: 376, distance: 75.4
click at [178, 330] on span "up" at bounding box center [178, 331] width 10 height 10
drag, startPoint x: 339, startPoint y: 418, endPoint x: 443, endPoint y: 330, distance: 136.2
click at [343, 418] on div at bounding box center [301, 435] width 481 height 57
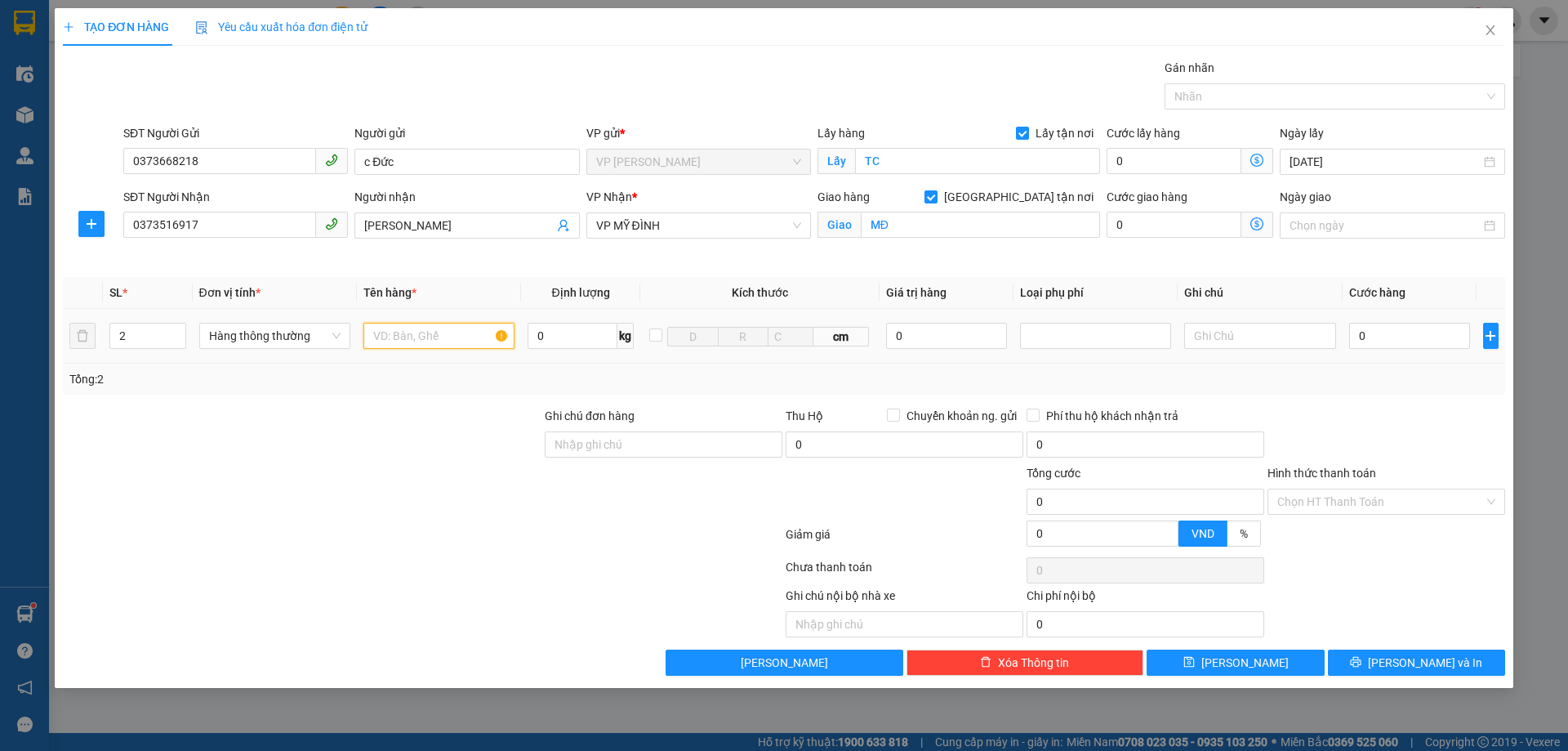
click at [444, 329] on input "text" at bounding box center [438, 336] width 151 height 26
type input "thực phẩm. áo quần"
click at [1398, 333] on input "0" at bounding box center [1409, 336] width 121 height 26
type input "8"
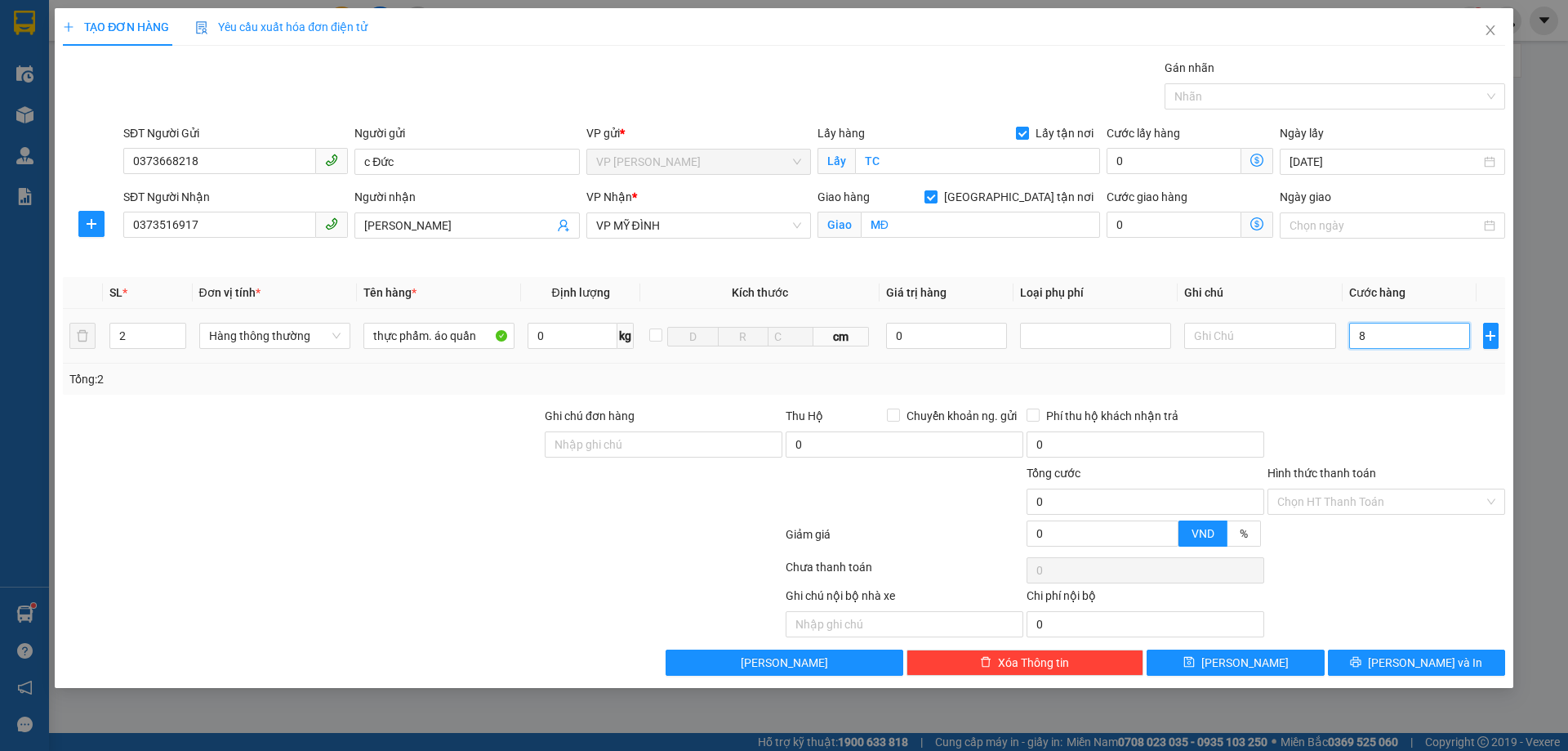
type input "8"
type input "80"
type input "800"
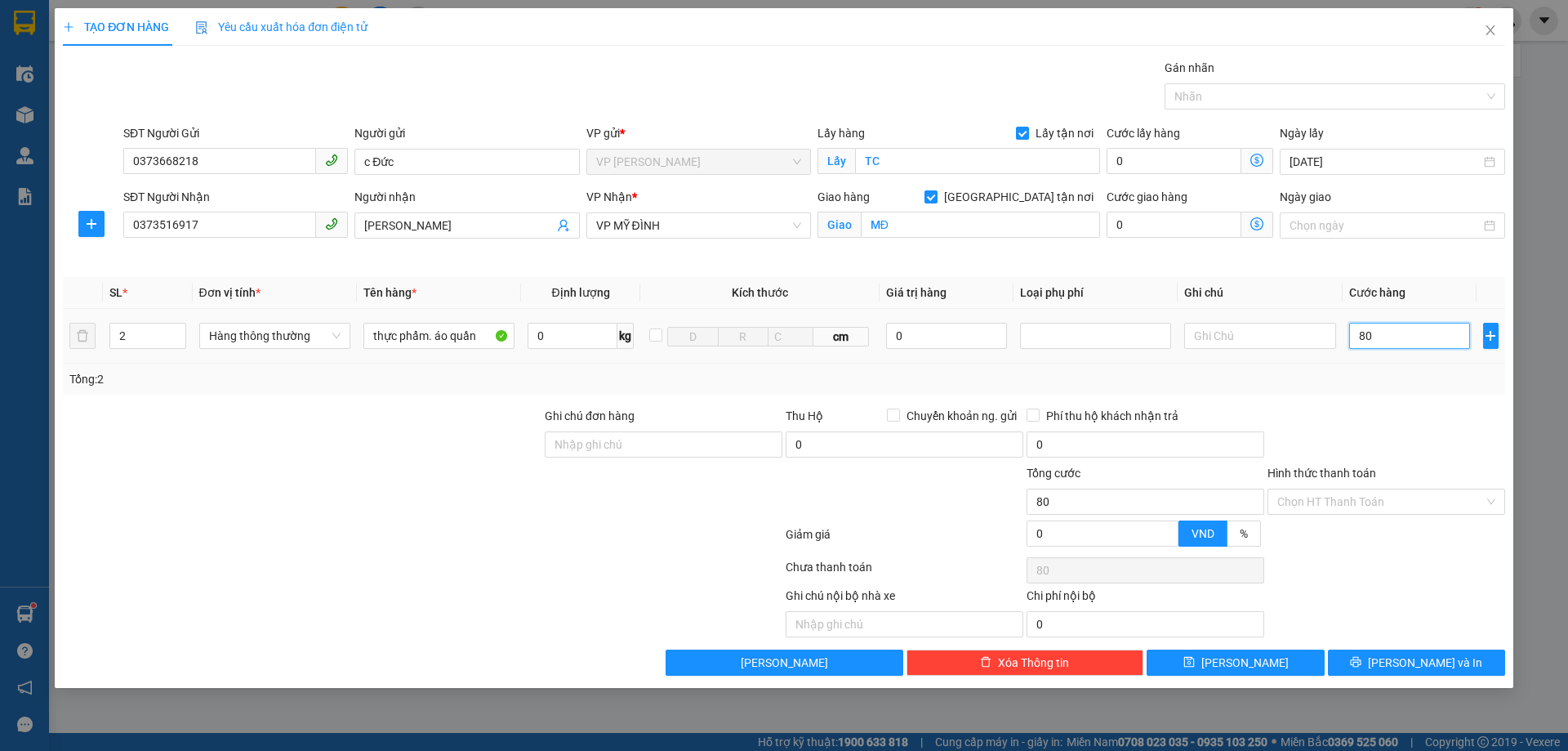
type input "800"
type input "8.000"
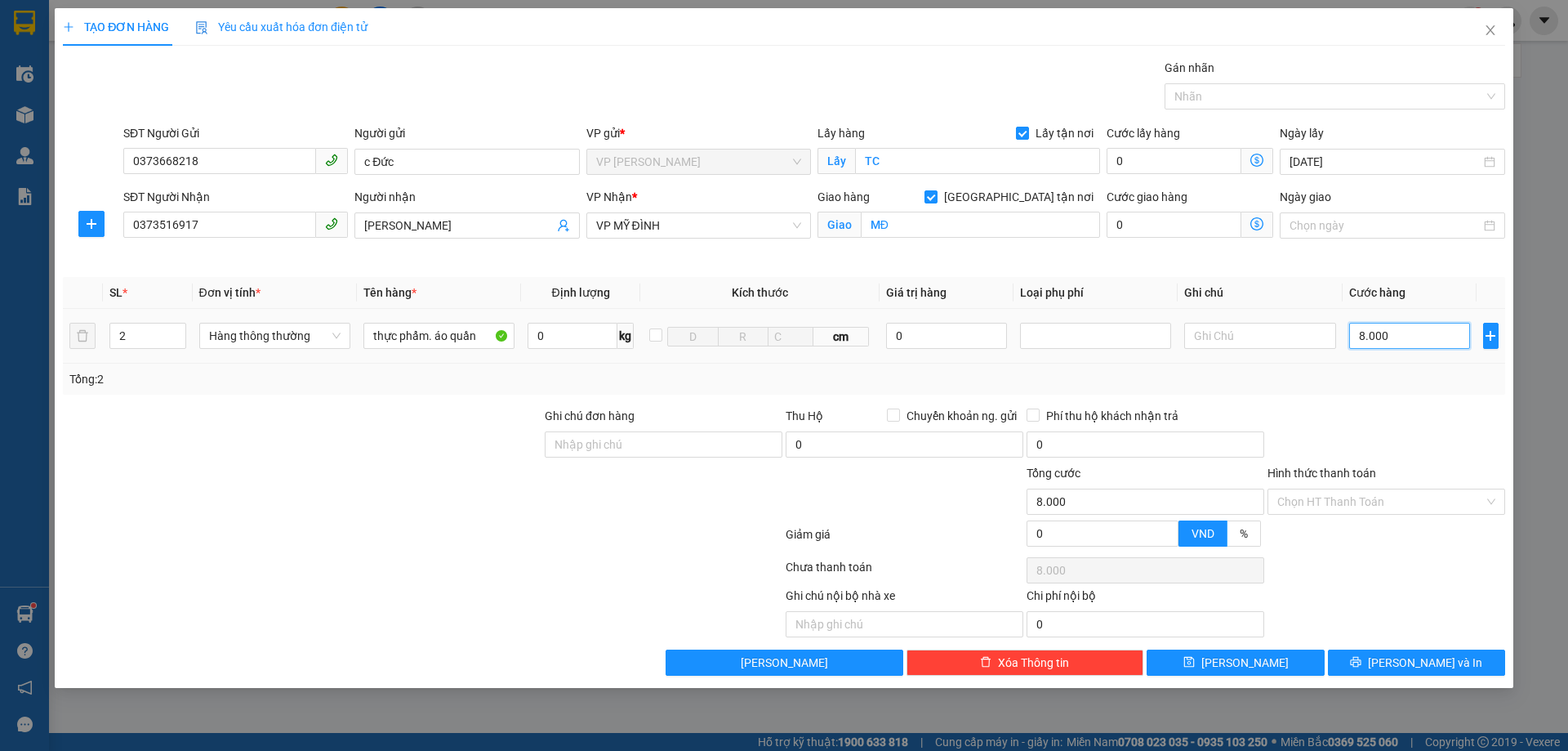
type input "80.000"
click at [1461, 442] on div at bounding box center [1386, 435] width 241 height 57
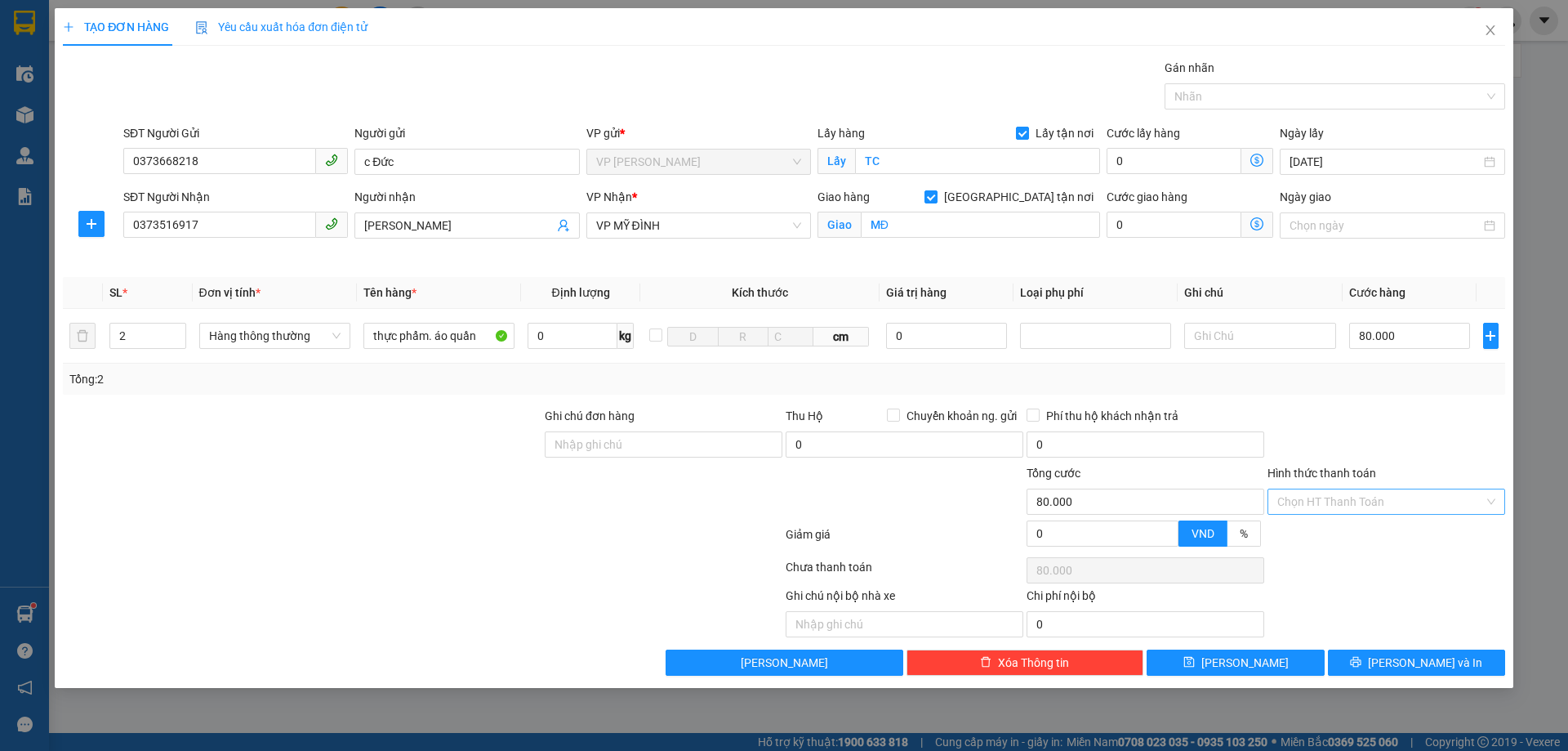
click at [1365, 504] on input "Hình thức thanh toán" at bounding box center [1381, 501] width 206 height 25
drag, startPoint x: 1356, startPoint y: 532, endPoint x: 1381, endPoint y: 435, distance: 100.2
click at [1357, 532] on div "Tại văn phòng" at bounding box center [1386, 535] width 218 height 18
type input "0"
click at [1382, 436] on div at bounding box center [1386, 435] width 241 height 57
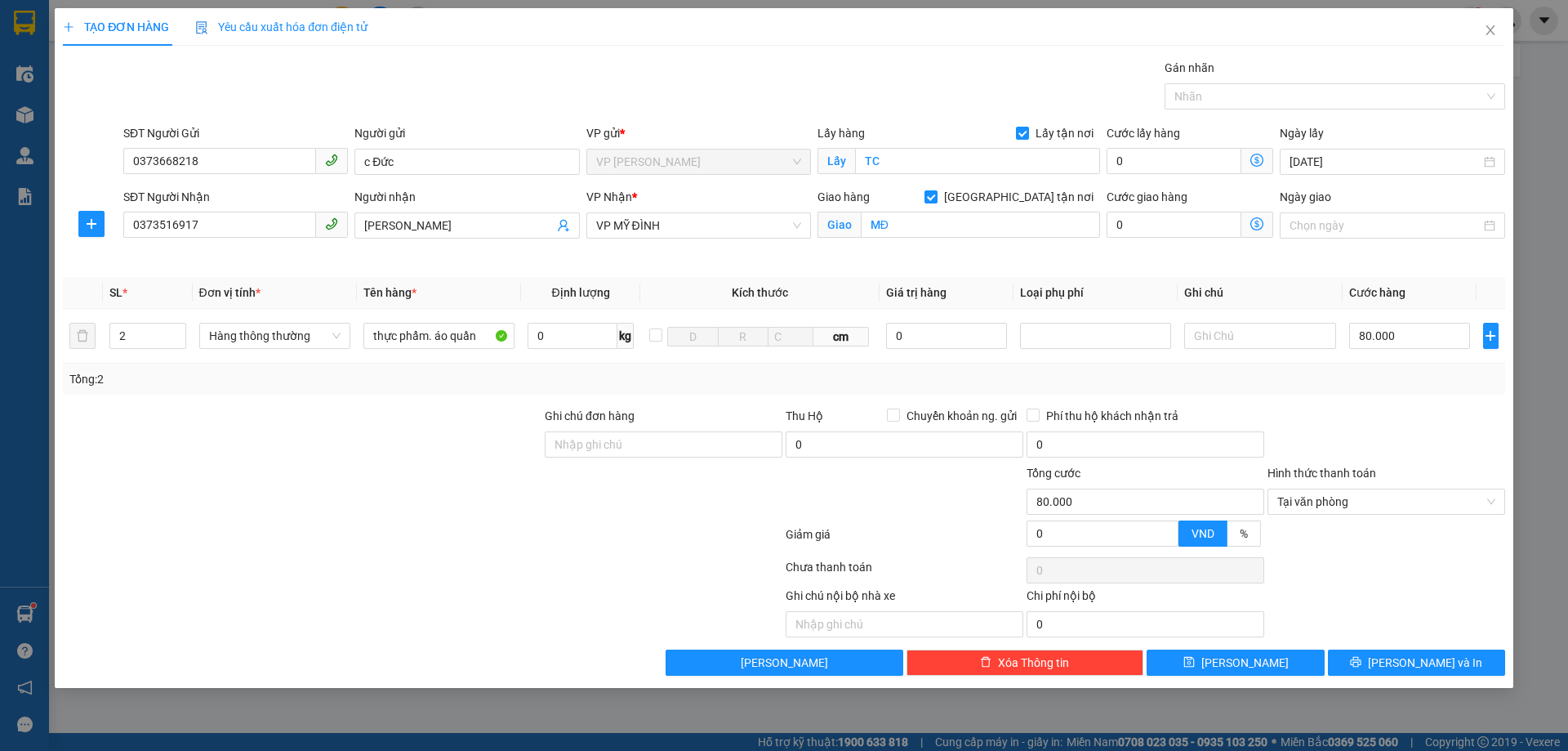
click at [1399, 544] on div at bounding box center [1386, 539] width 241 height 29
click at [1416, 670] on span "[PERSON_NAME] và In" at bounding box center [1424, 663] width 114 height 18
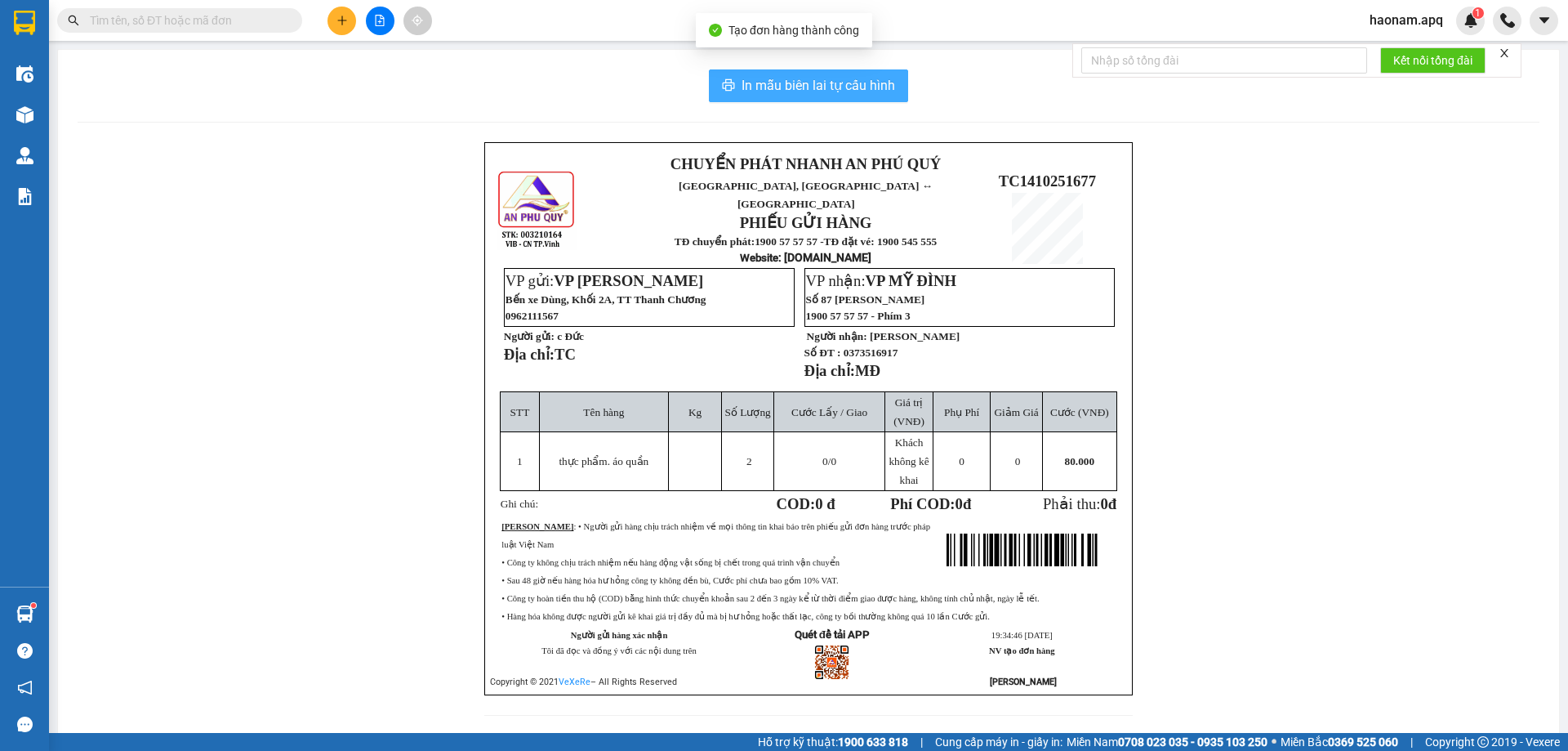
click at [839, 93] on span "In mẫu biên lai tự cấu hình" at bounding box center [818, 85] width 154 height 21
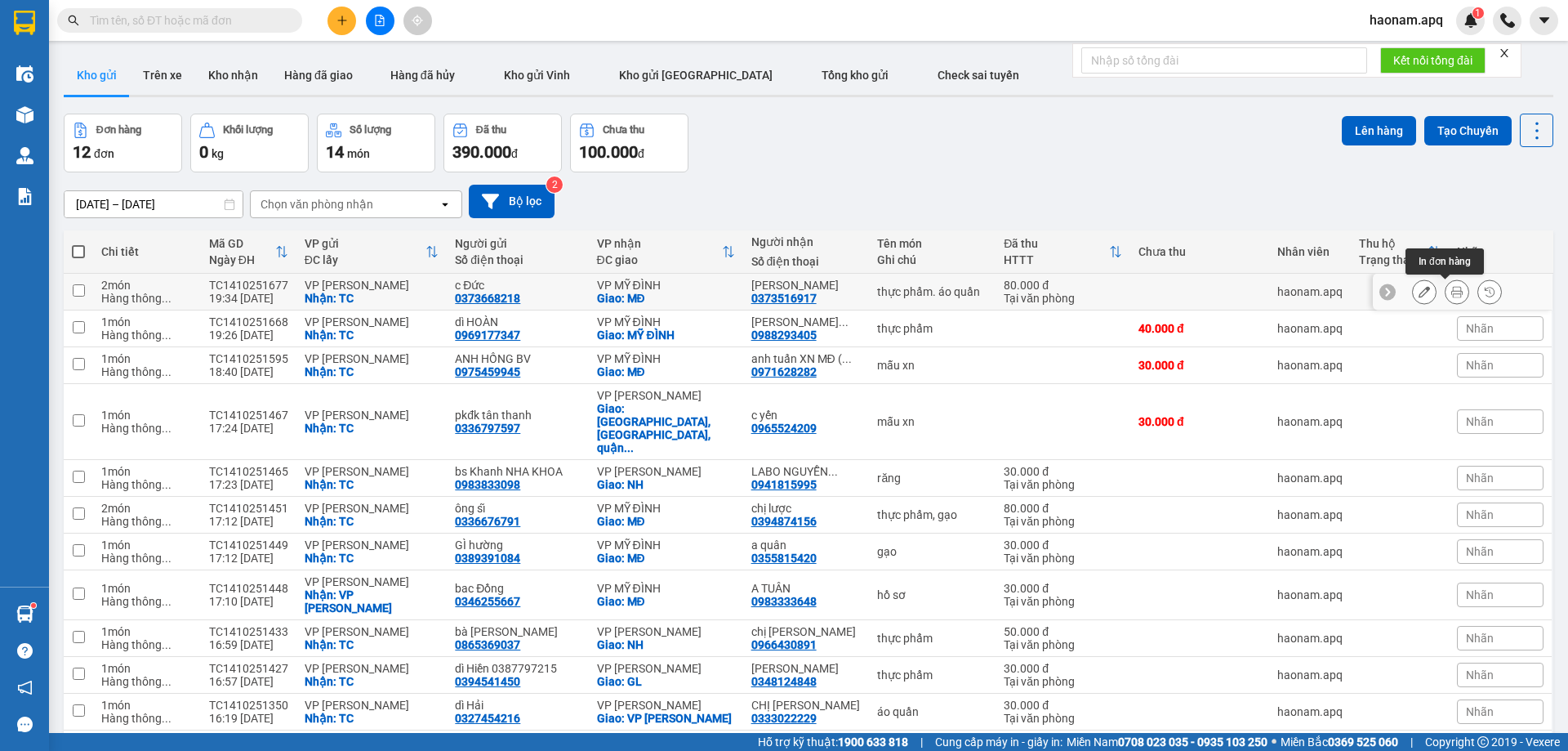
click at [1452, 293] on button at bounding box center [1457, 292] width 23 height 29
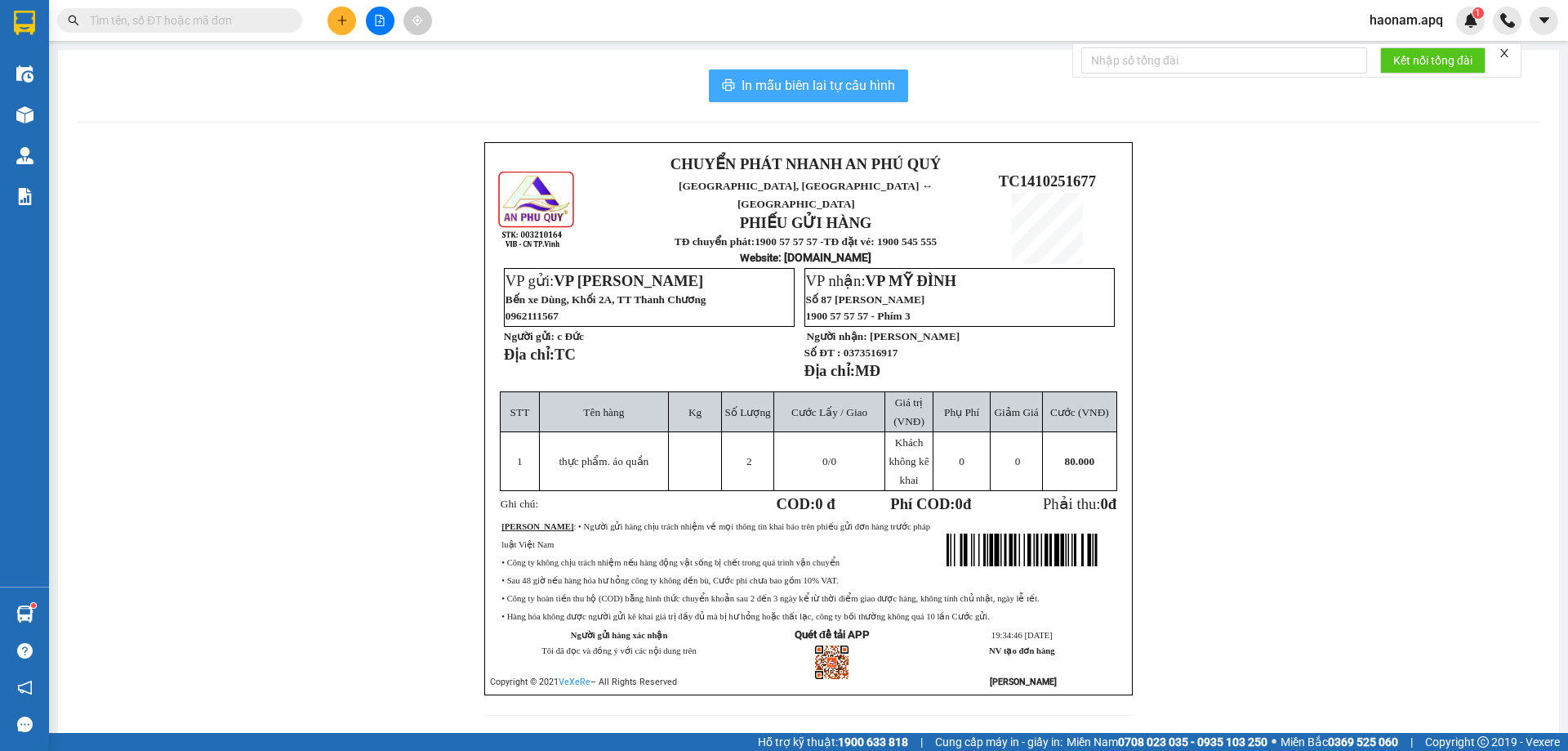
click at [807, 98] on button "In mẫu biên lai tự cấu hình" at bounding box center [808, 86] width 199 height 33
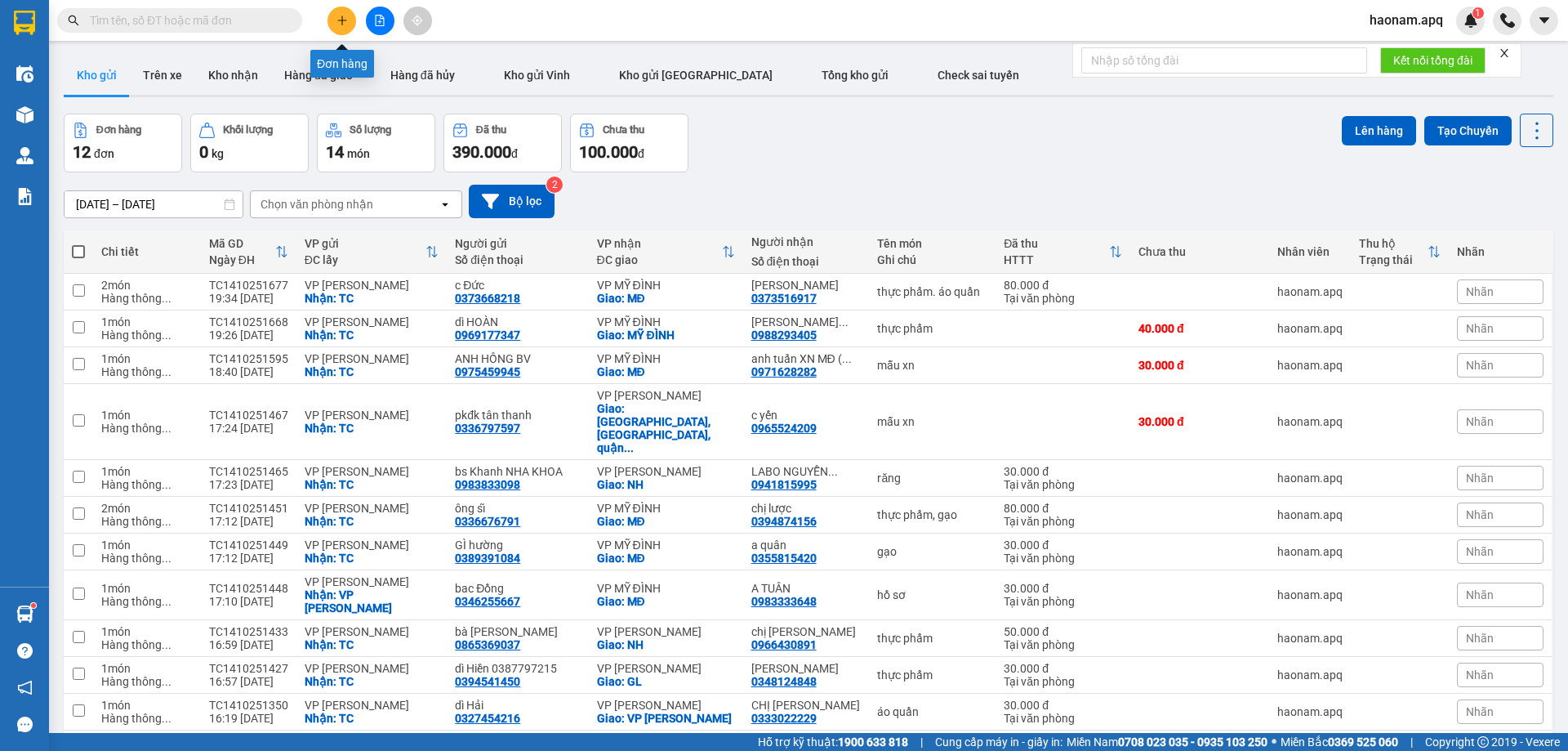
click at [347, 17] on button at bounding box center [342, 21] width 29 height 29
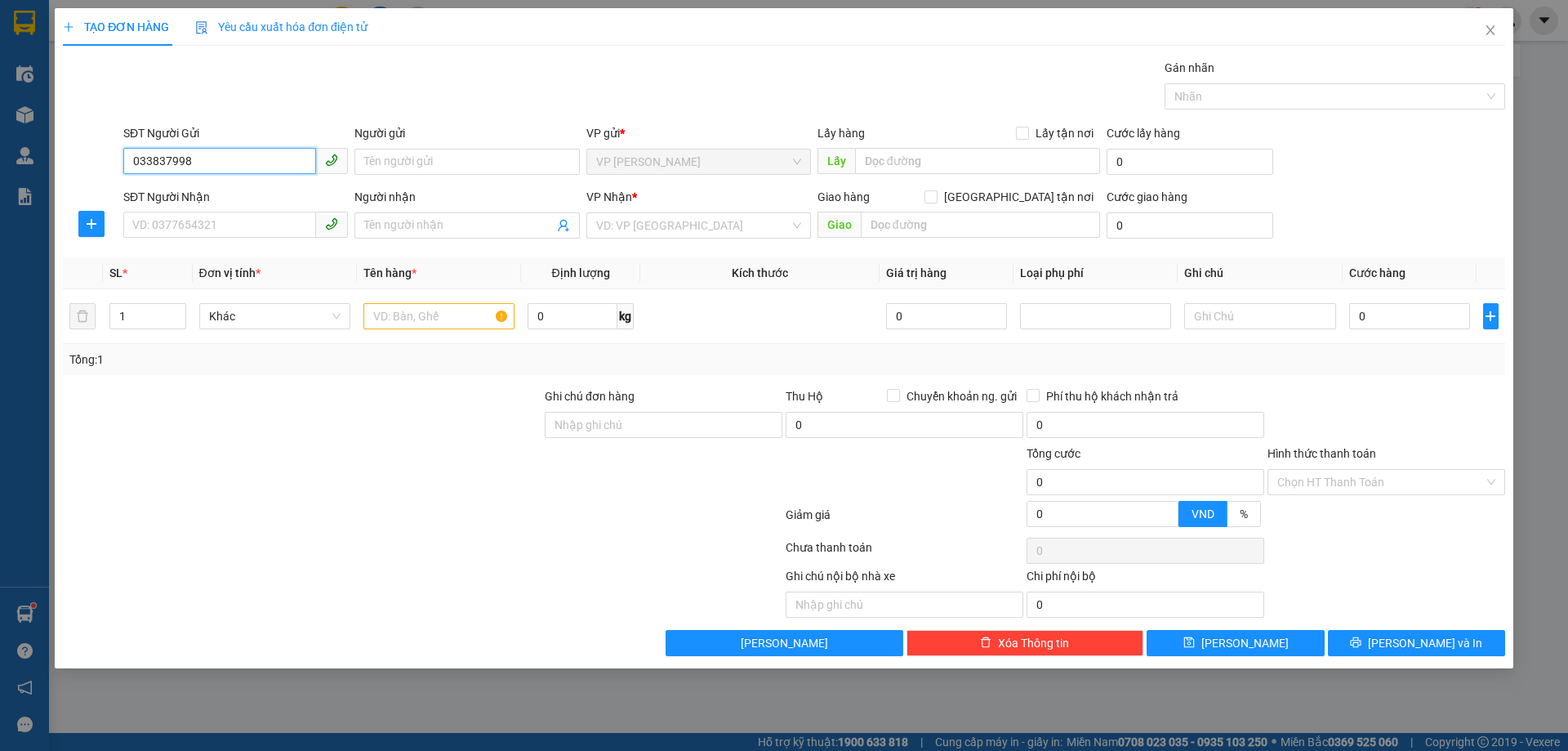
type input "0338379989"
click at [268, 186] on div "0338379989 - C THUỲ TẠP HOÁ" at bounding box center [235, 194] width 205 height 18
type input "C THUỲ TẠP HOÁ"
checkbox input "true"
type input "TC"
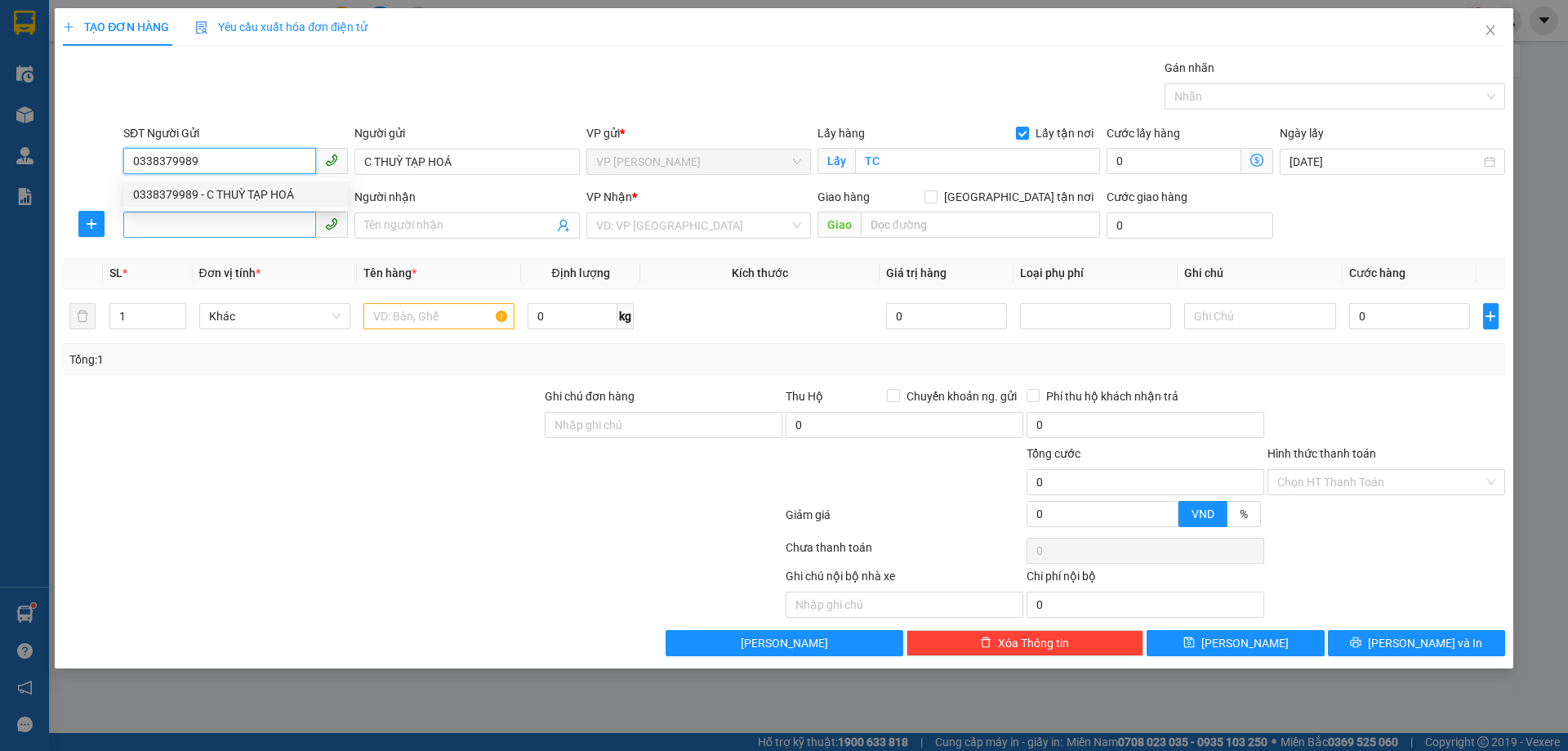
type input "0338379989"
click at [253, 231] on input "SĐT Người Nhận" at bounding box center [219, 225] width 192 height 26
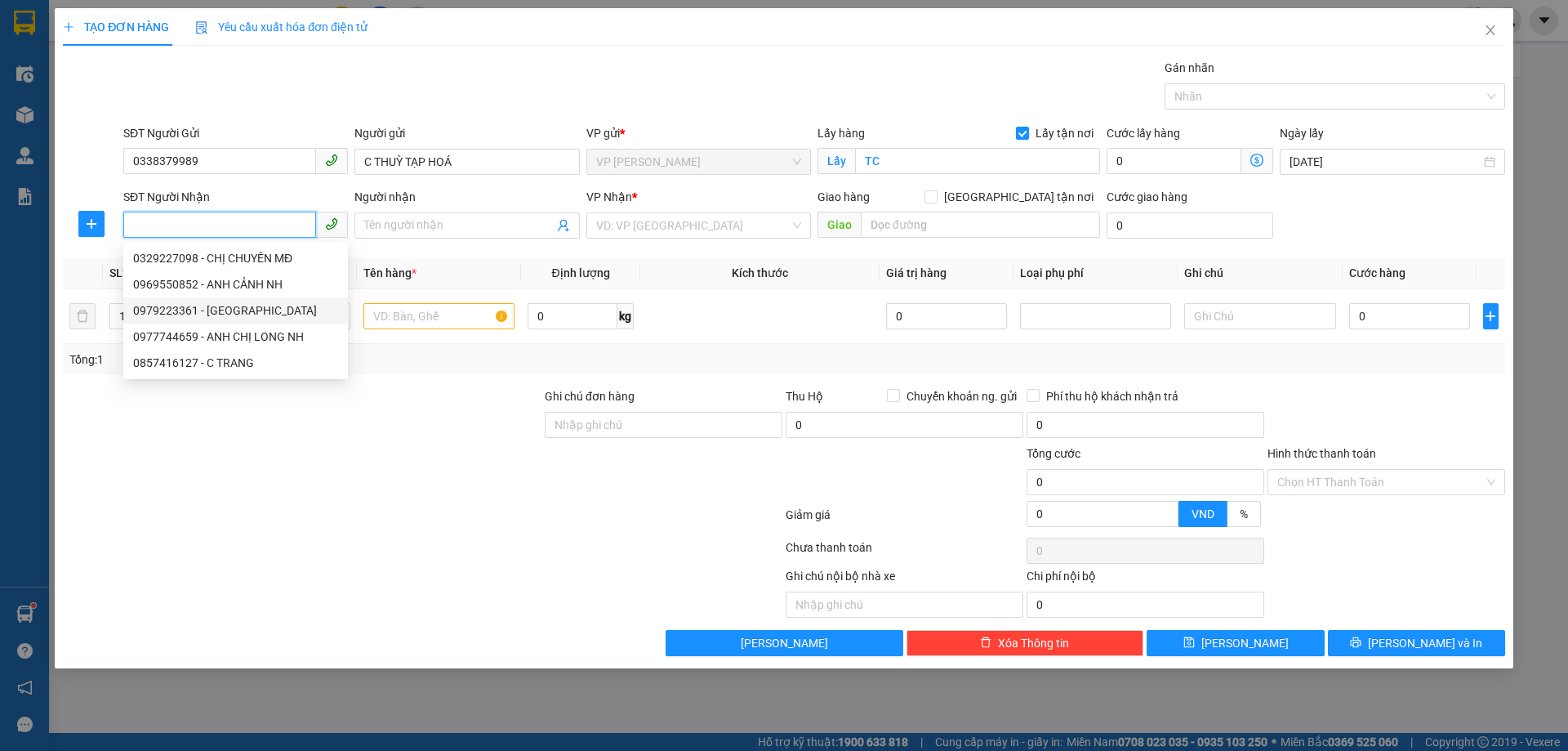
click at [287, 311] on div "0979223361 - [GEOGRAPHIC_DATA]" at bounding box center [235, 311] width 205 height 18
type input "0979223361"
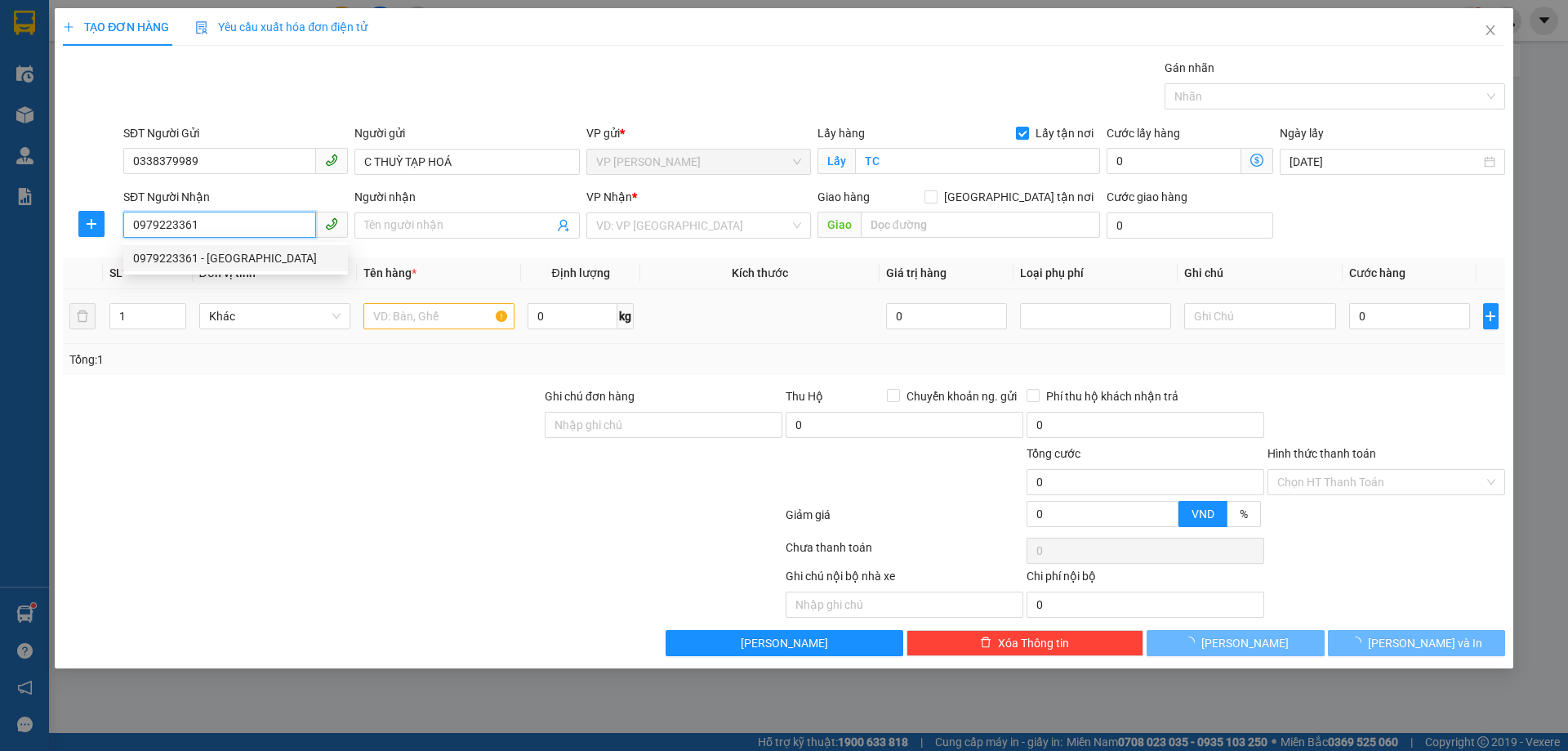
type input "C HỒNG NH"
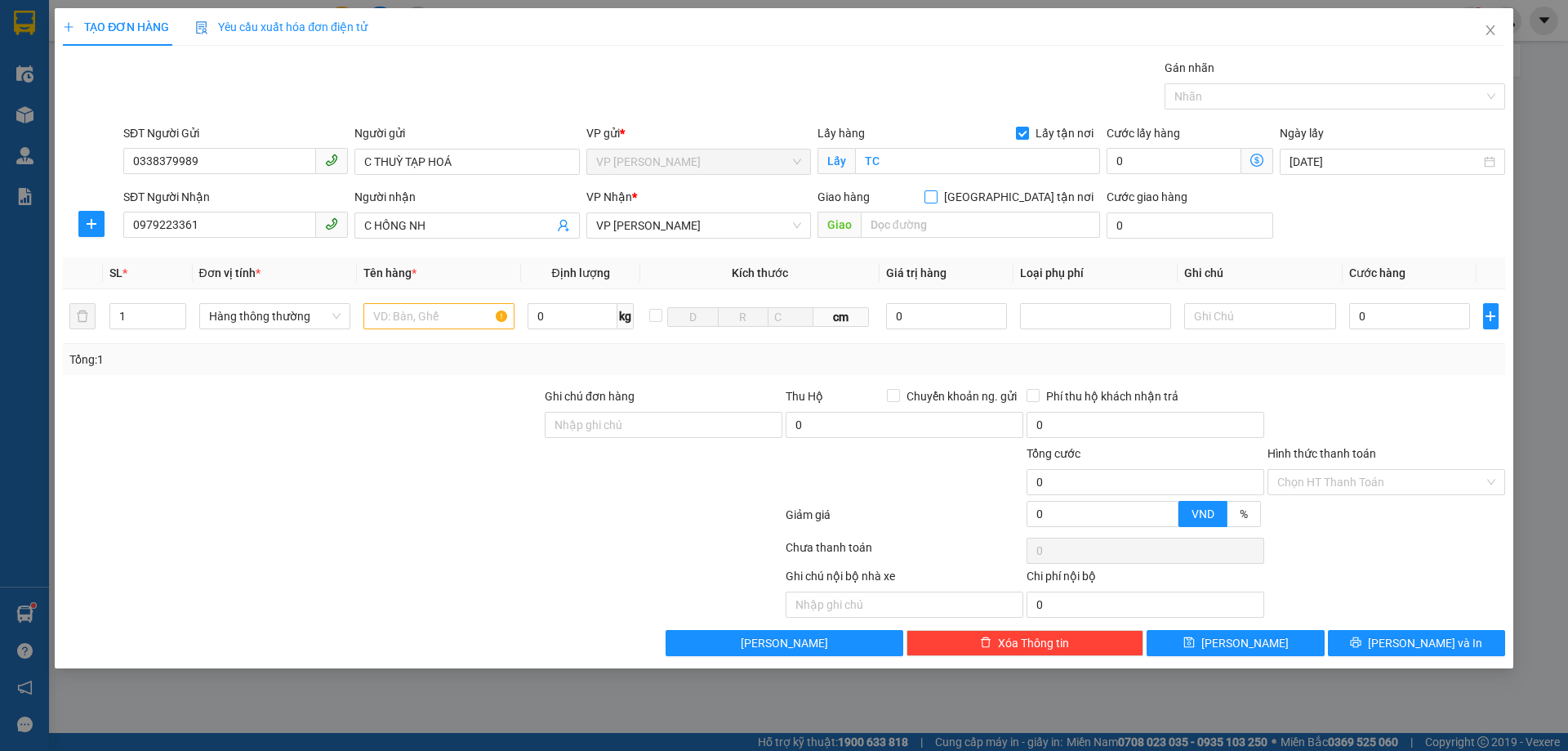
click at [936, 198] on input "[GEOGRAPHIC_DATA] tận nơi" at bounding box center [930, 196] width 12 height 12
checkbox input "true"
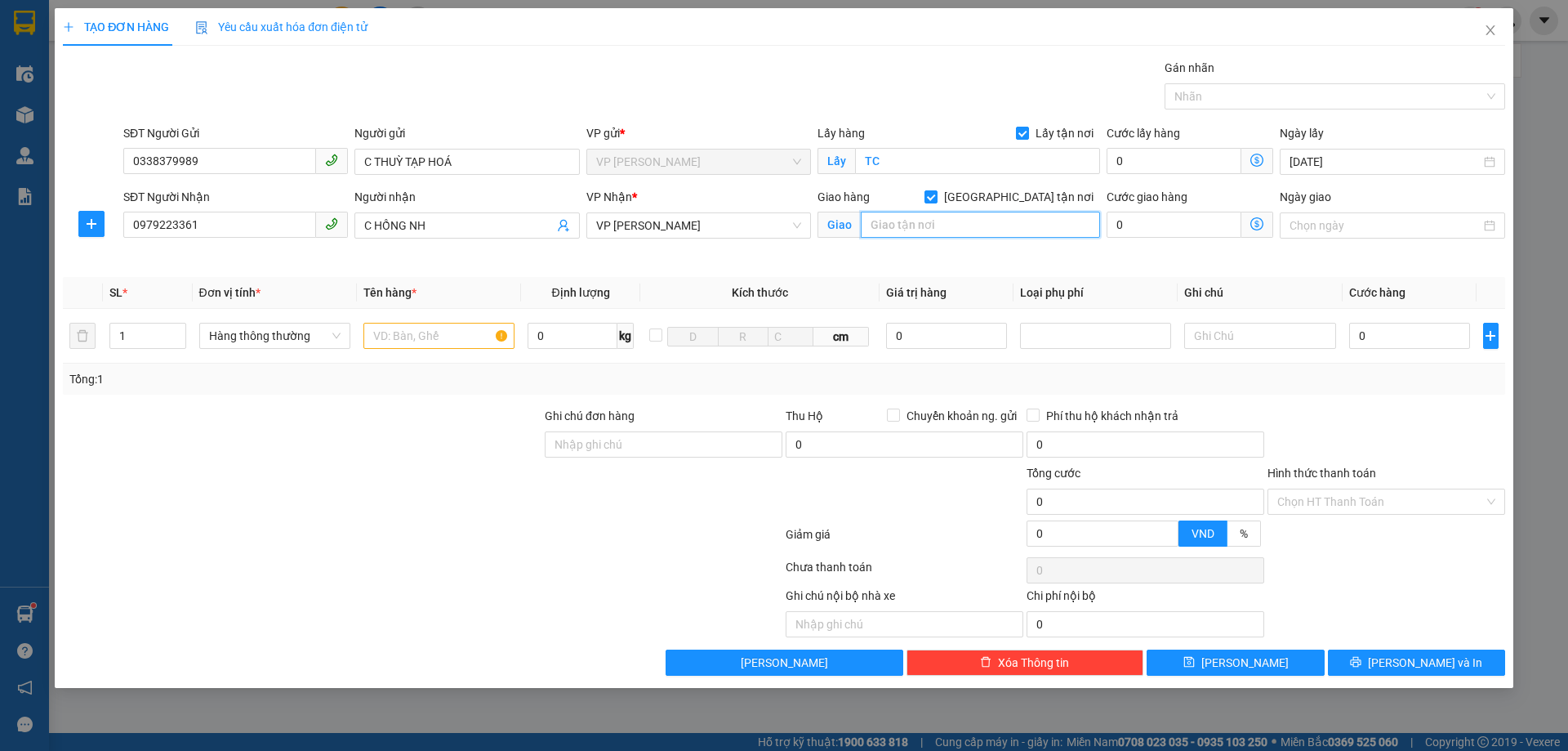
click at [954, 231] on input "text" at bounding box center [980, 225] width 239 height 26
type input "NH"
click at [348, 431] on div at bounding box center [301, 435] width 481 height 57
click at [424, 343] on input "text" at bounding box center [438, 336] width 151 height 26
type input "thực phẩm"
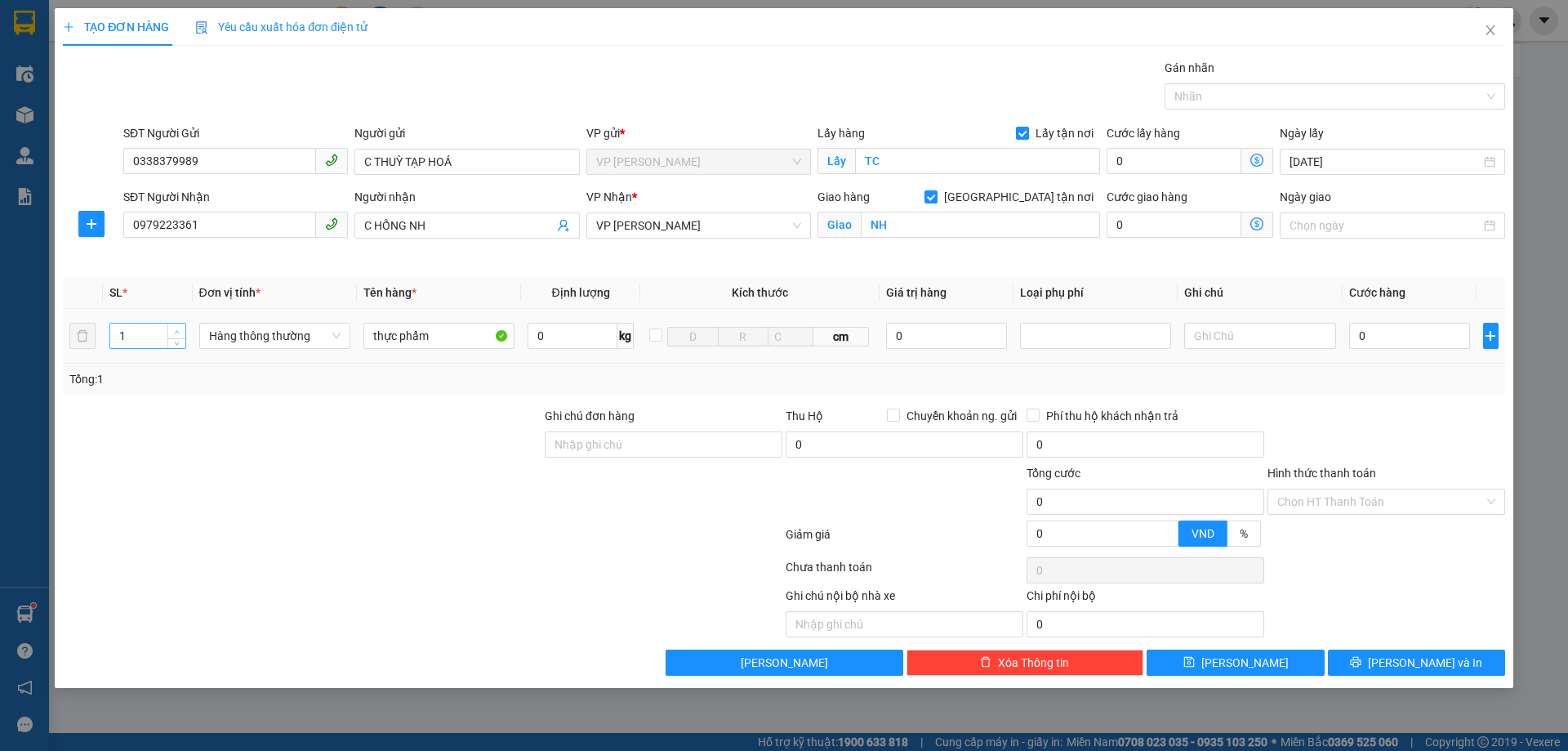
type input "2"
click at [178, 328] on span "up" at bounding box center [178, 332] width 10 height 10
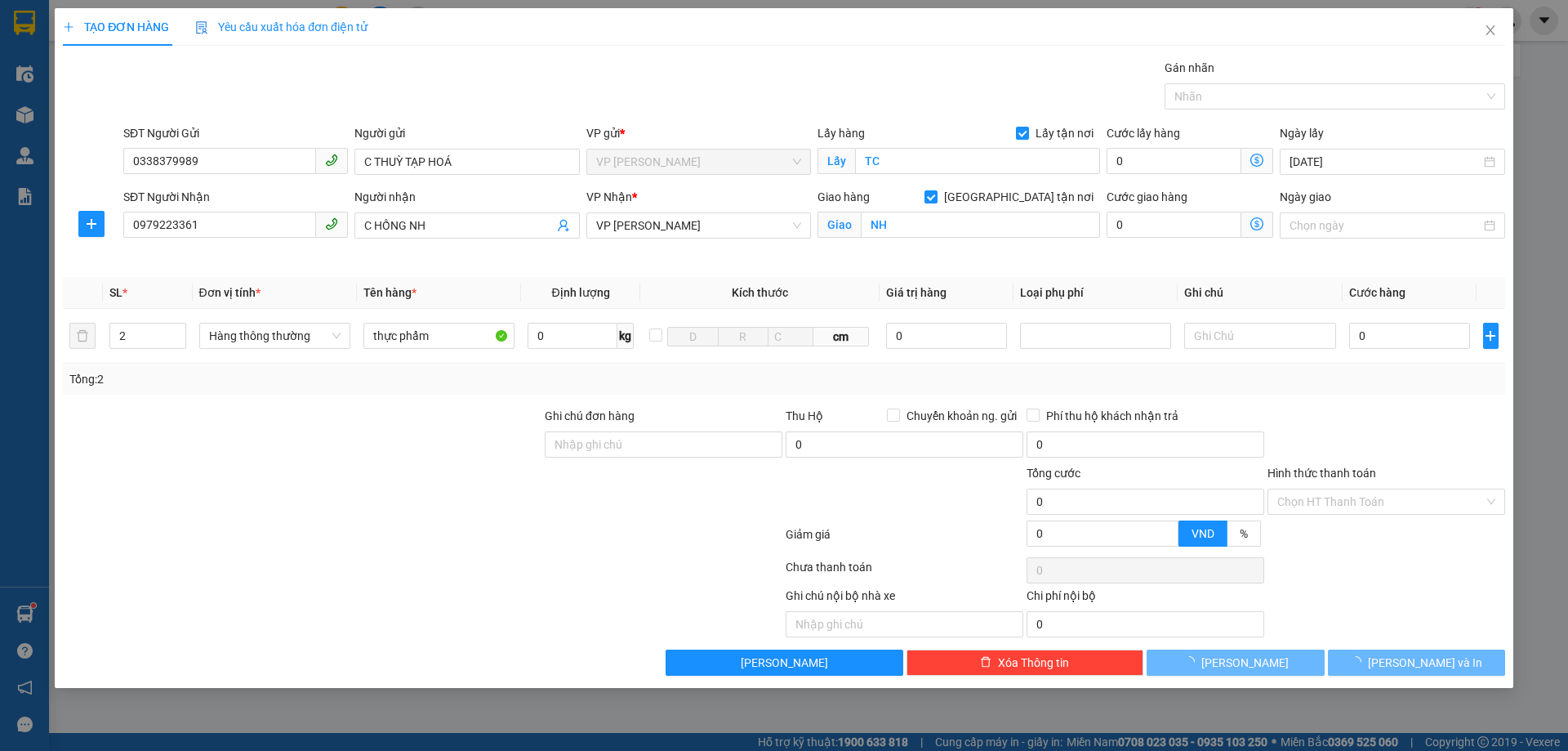
drag, startPoint x: 370, startPoint y: 493, endPoint x: 610, endPoint y: 463, distance: 241.9
click at [377, 493] on div at bounding box center [301, 492] width 481 height 57
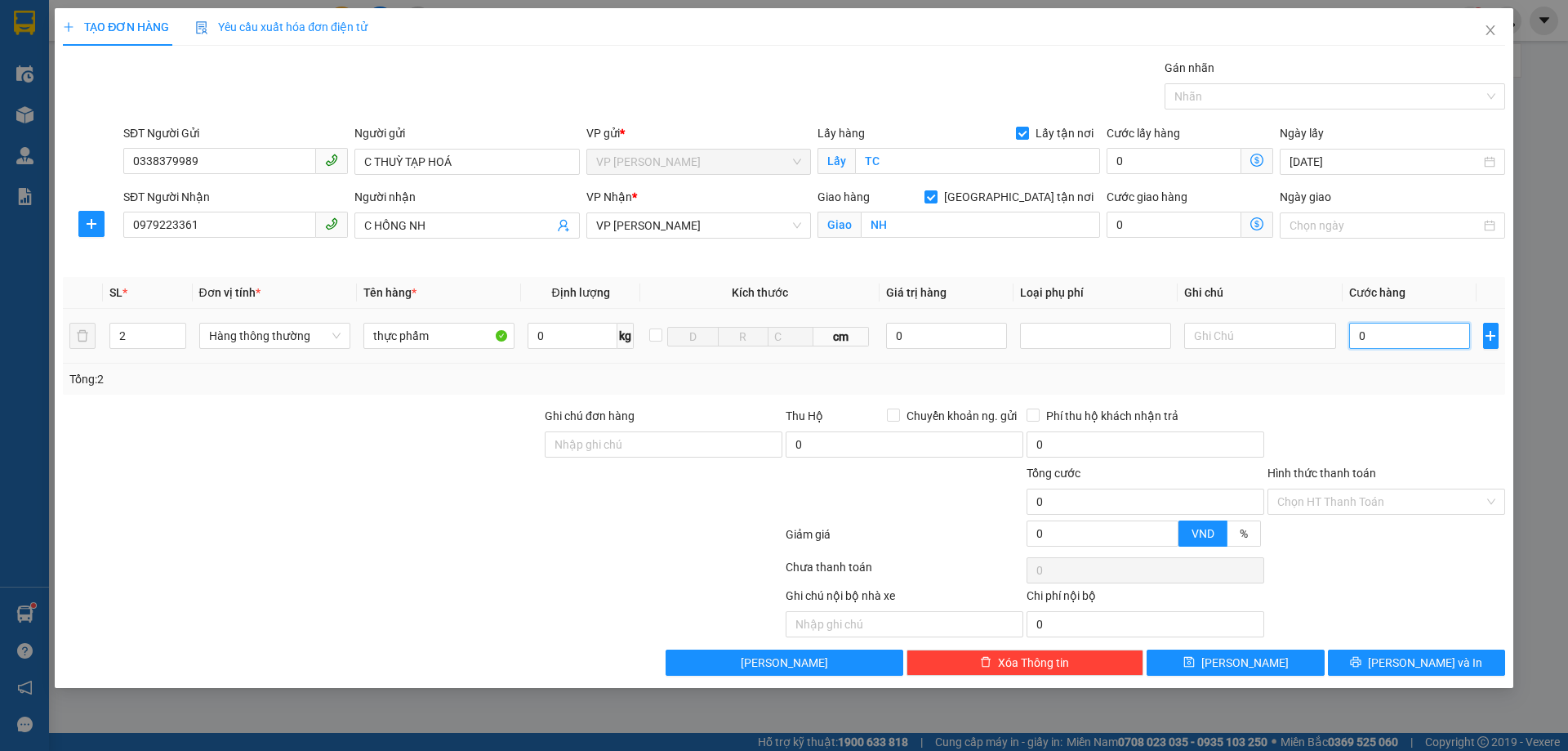
click at [1412, 330] on input "0" at bounding box center [1409, 336] width 121 height 26
type input "8"
type input "80"
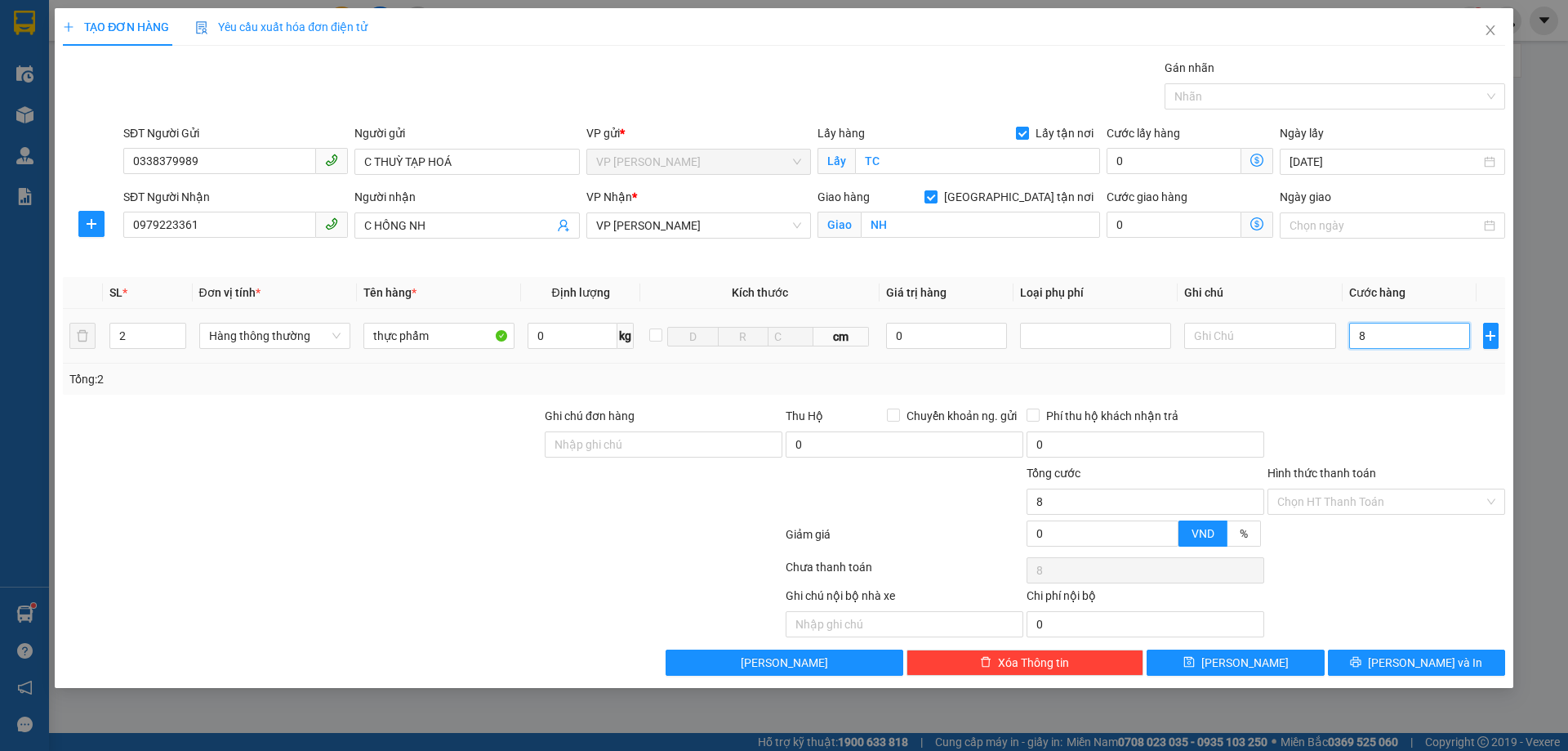
type input "80"
type input "800"
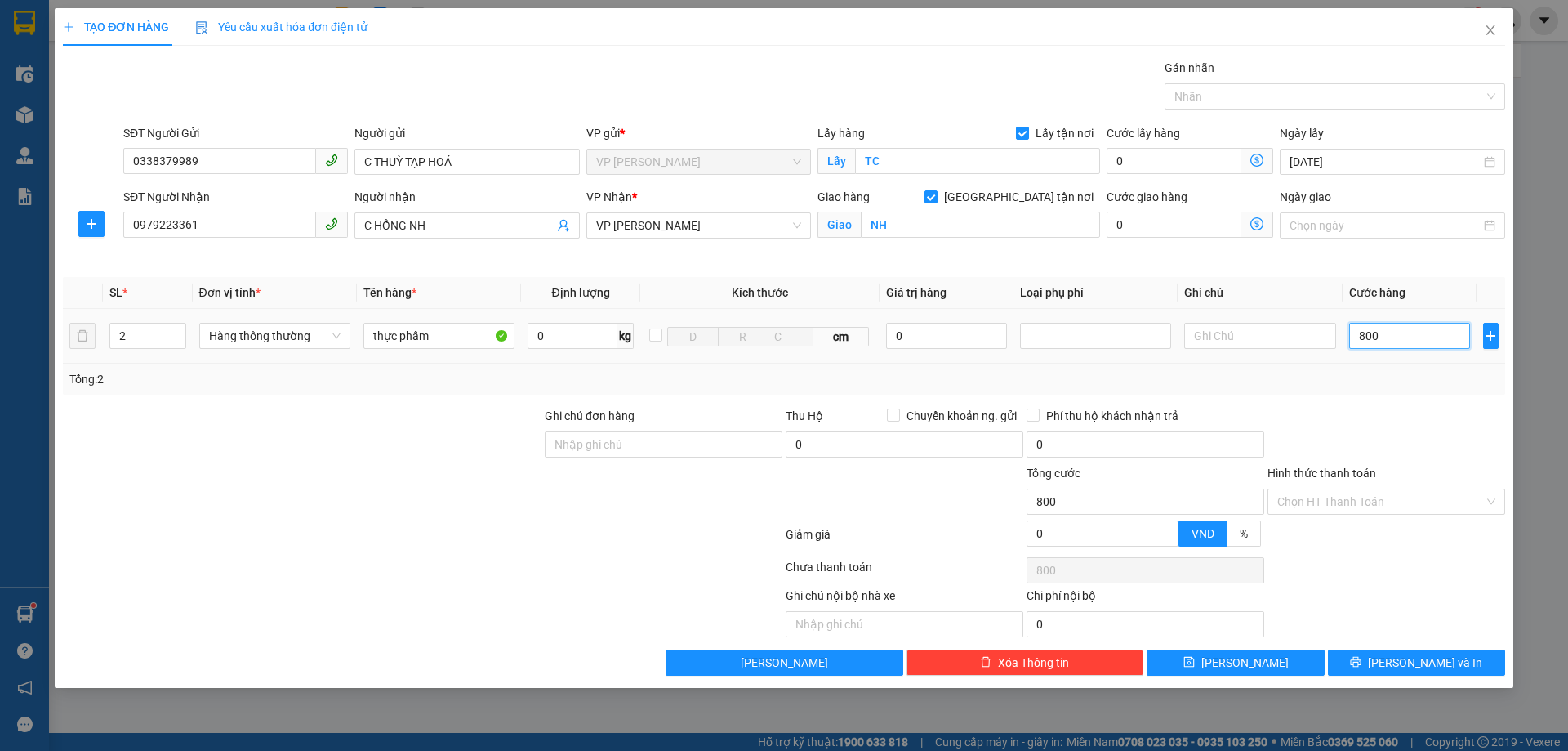
type input "8.000"
type input "80.000"
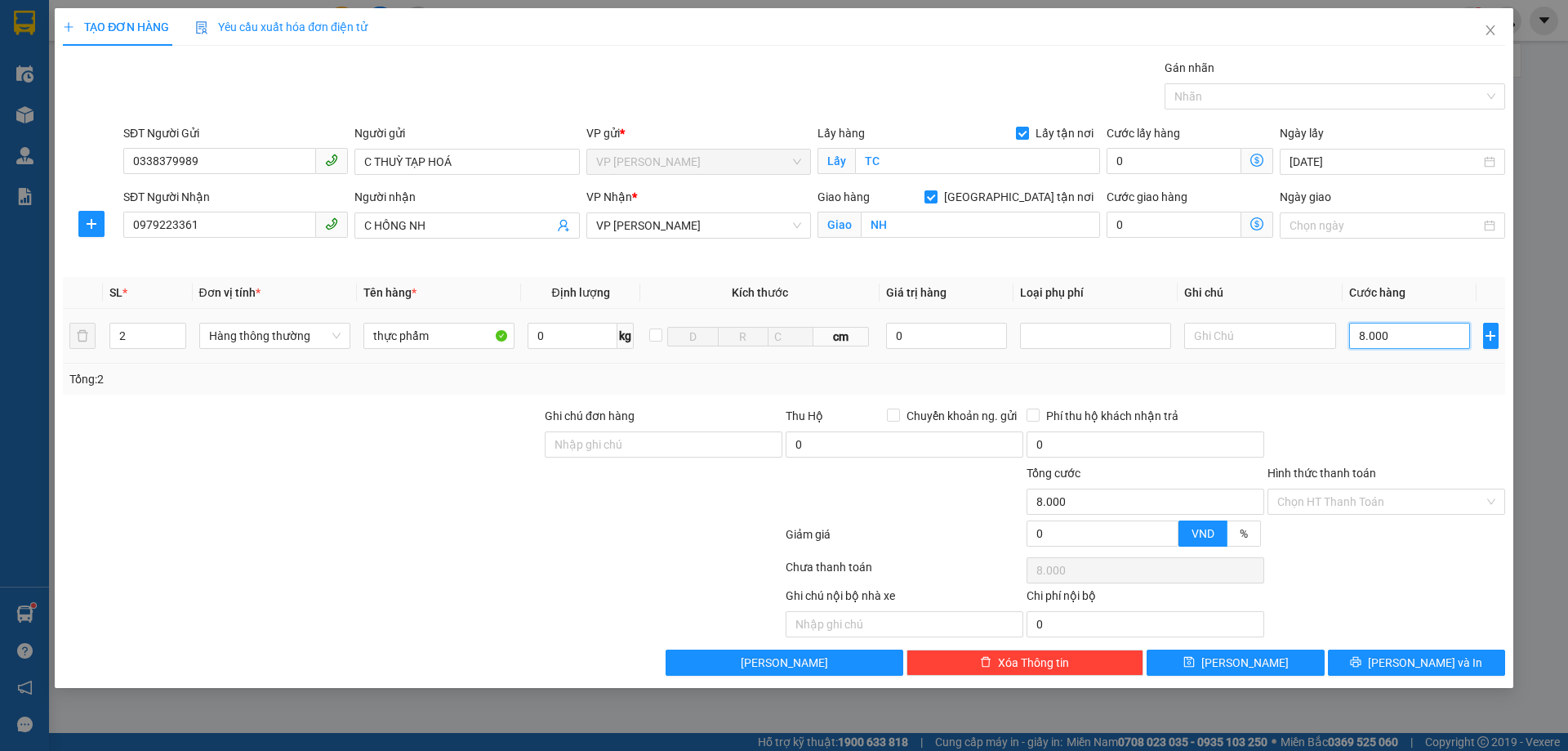
type input "80.000"
click at [1426, 666] on span "[PERSON_NAME] và In" at bounding box center [1424, 663] width 114 height 18
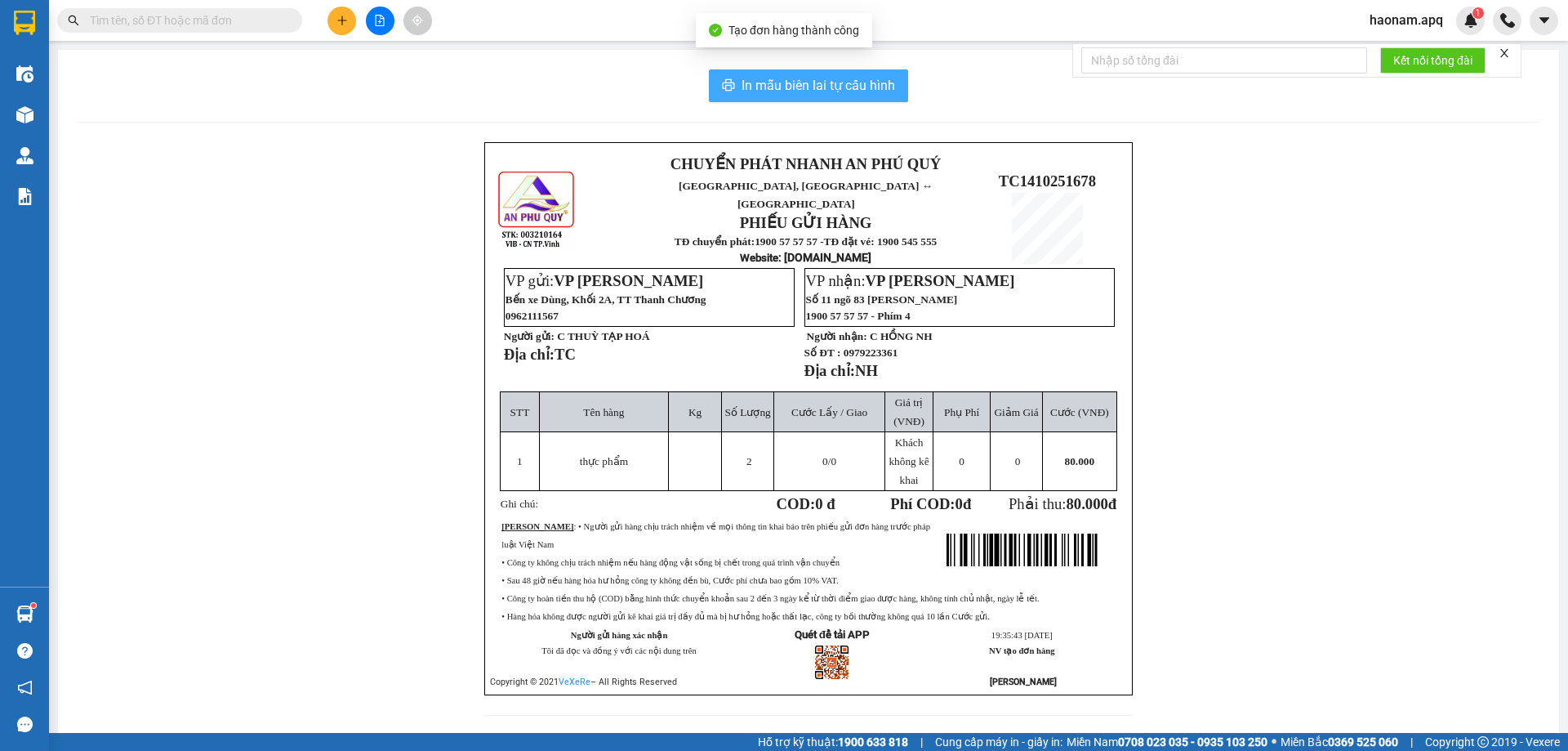
click at [803, 88] on span "In mẫu biên lai tự cấu hình" at bounding box center [818, 85] width 154 height 21
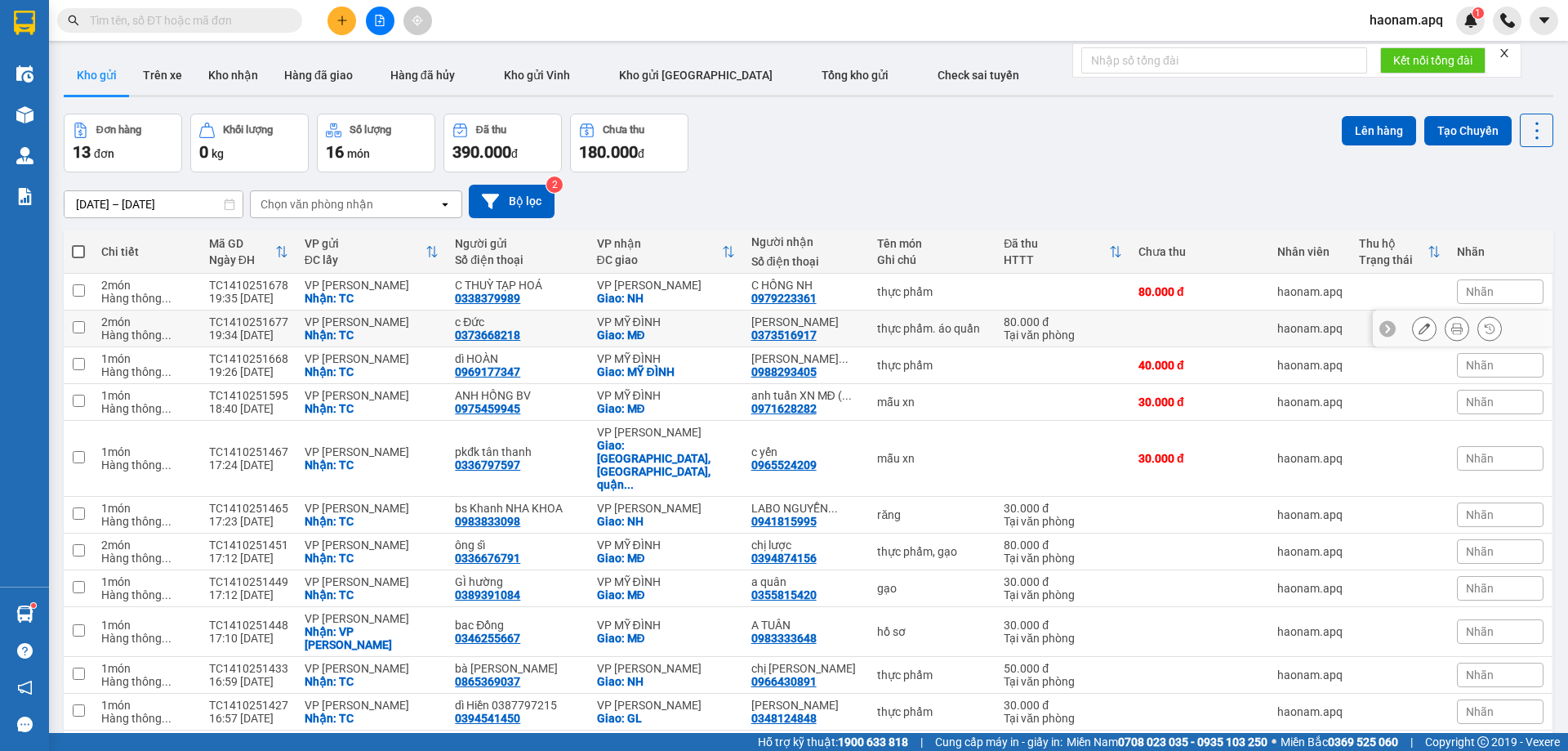
click at [1419, 332] on icon at bounding box center [1424, 329] width 12 height 12
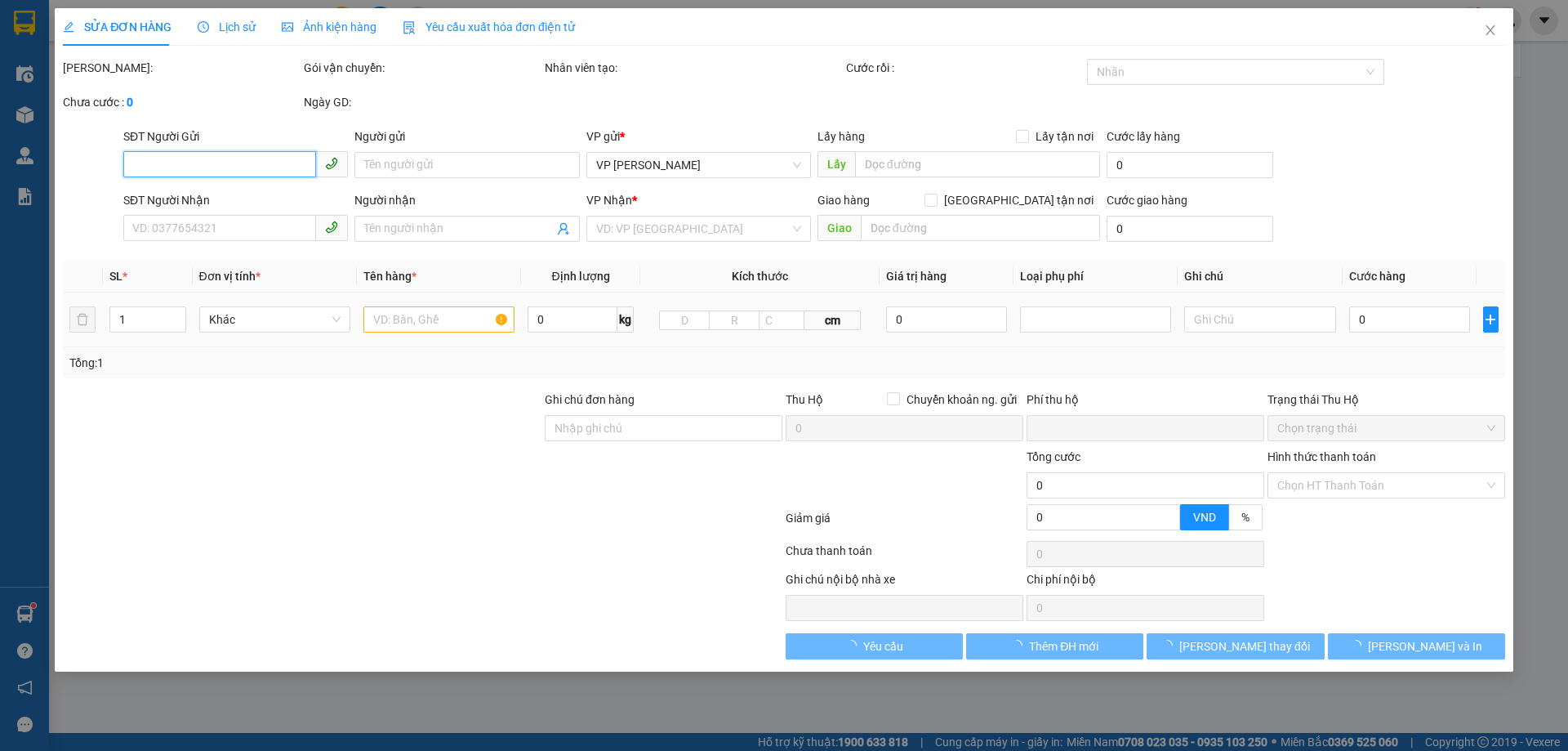
type input "0373668218"
type input "c Đức"
checkbox input "true"
type input "TC"
type input "0373516917"
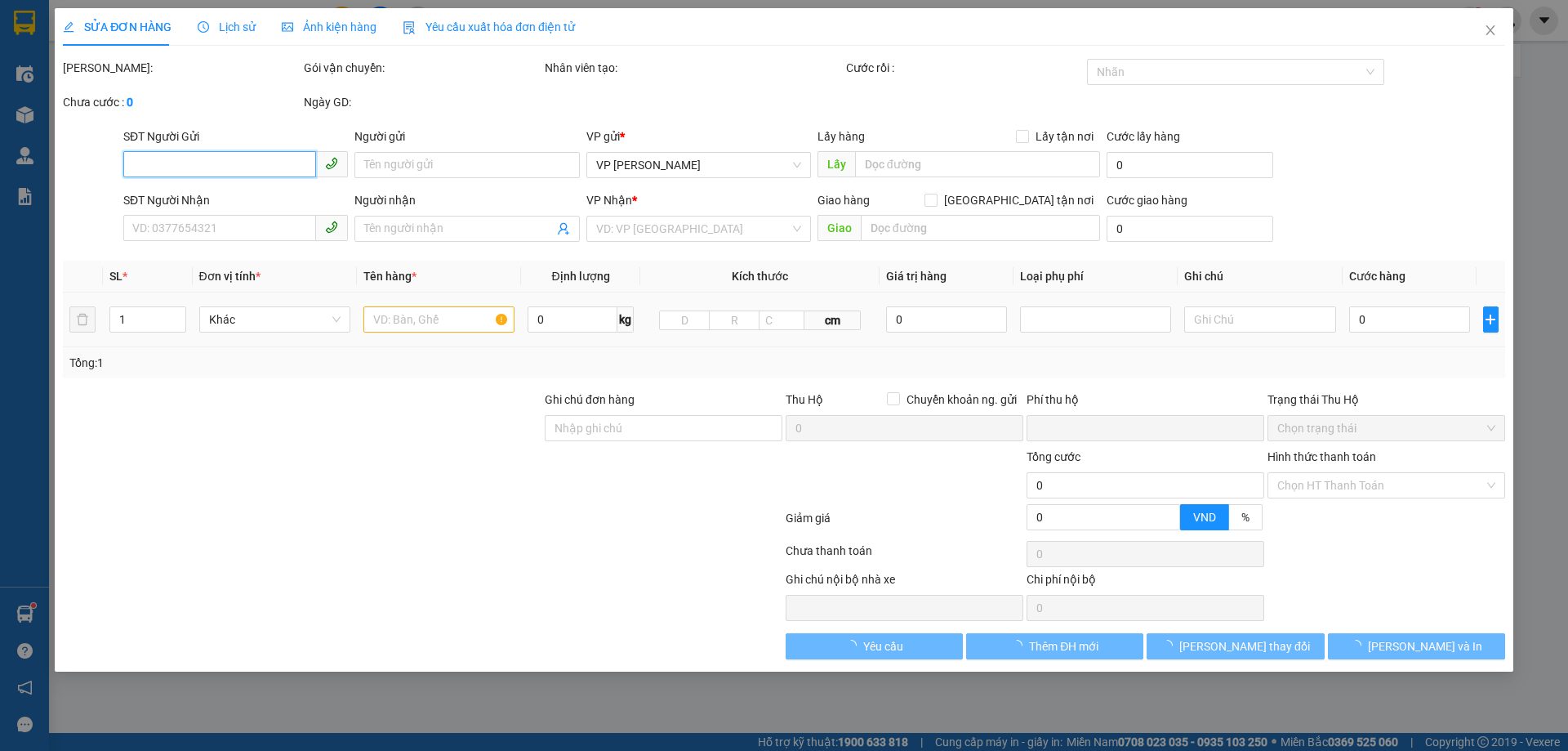
type input "[PERSON_NAME]"
checkbox input "true"
type input "MĐ"
type input "0"
type input "80.000"
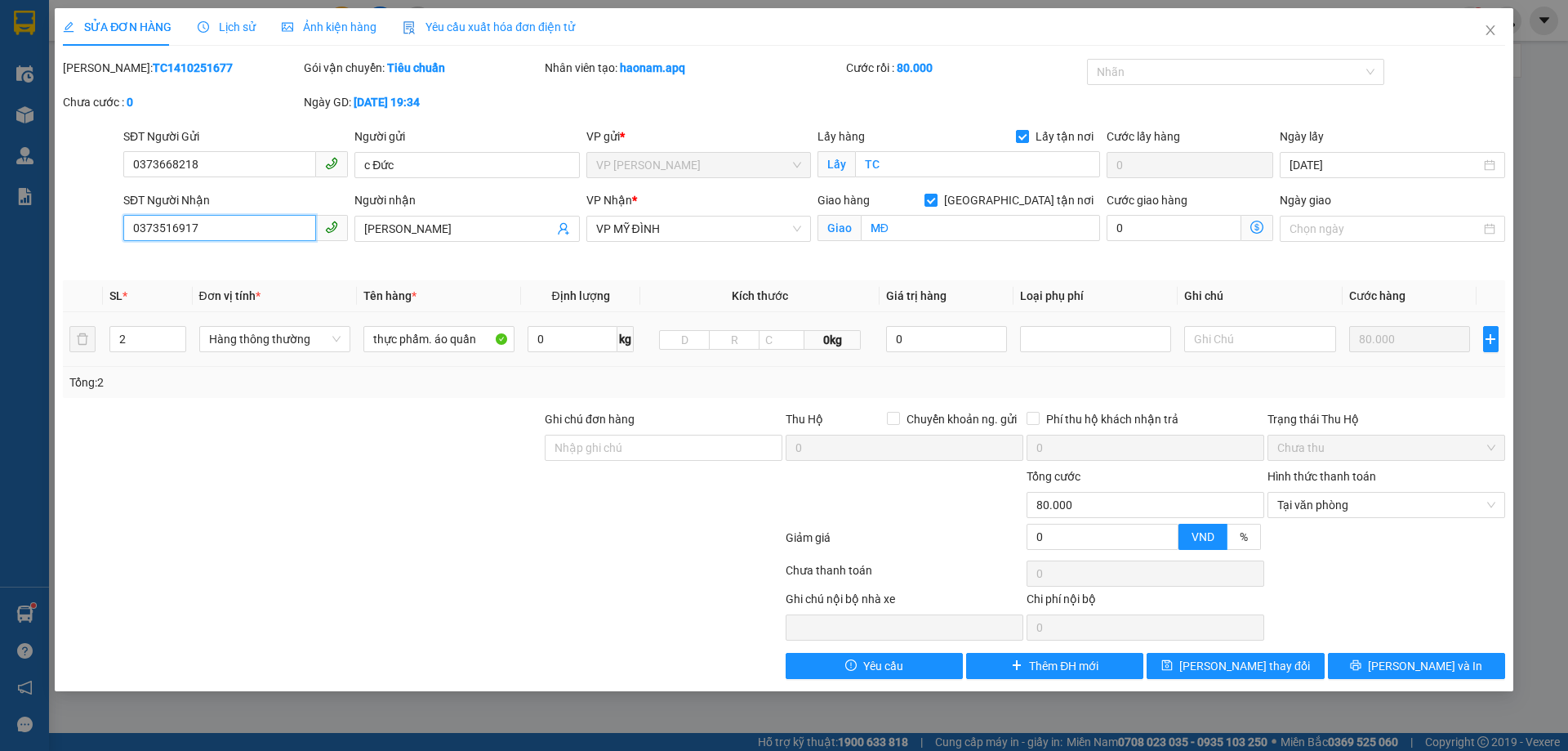
click at [151, 226] on input "0373516917" at bounding box center [219, 228] width 192 height 26
type input "0337516917"
drag, startPoint x: 1232, startPoint y: 669, endPoint x: 1225, endPoint y: 678, distance: 11.4
click at [1232, 668] on span "[PERSON_NAME] thay đổi" at bounding box center [1244, 666] width 130 height 18
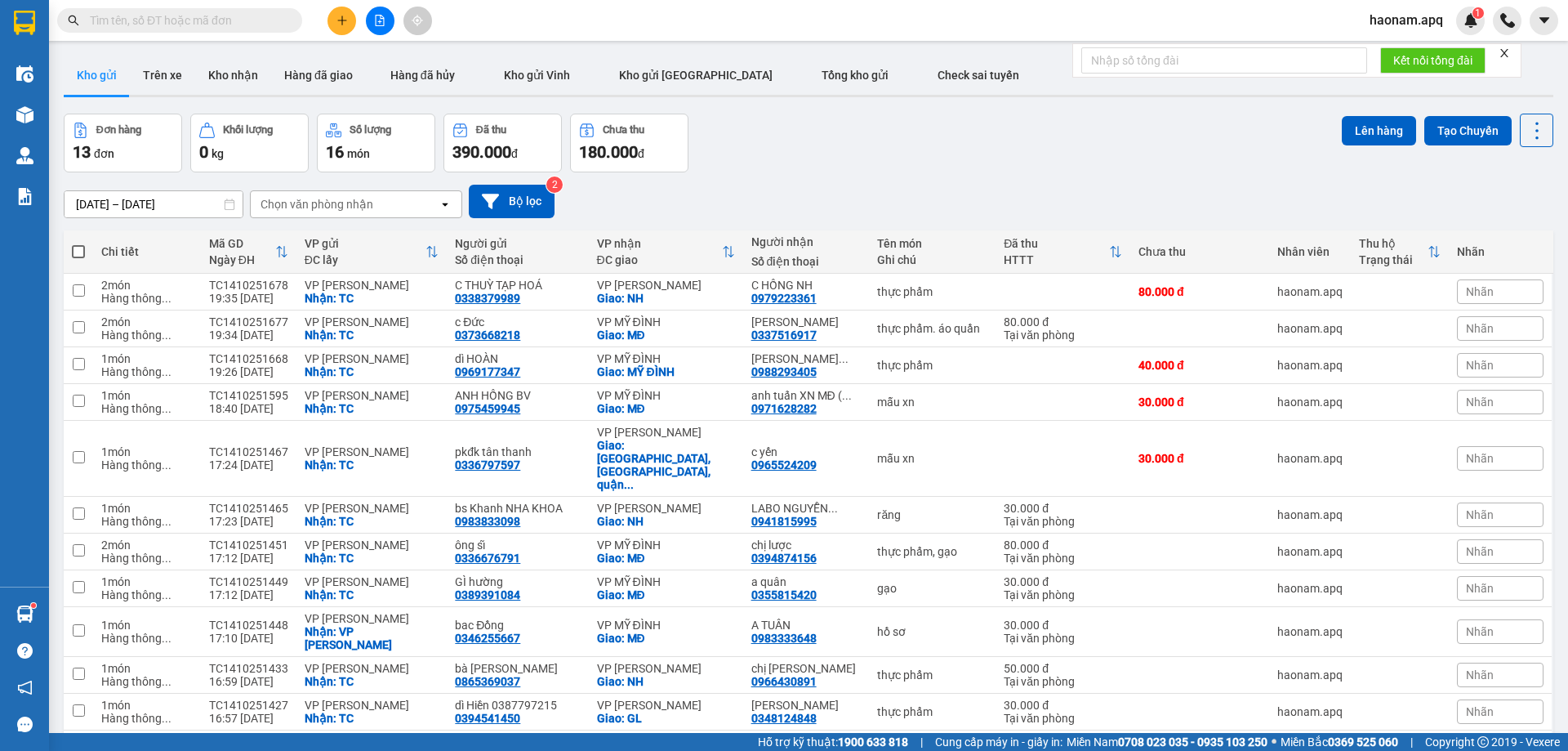
click at [344, 208] on div "Chọn văn phòng nhận" at bounding box center [316, 204] width 112 height 17
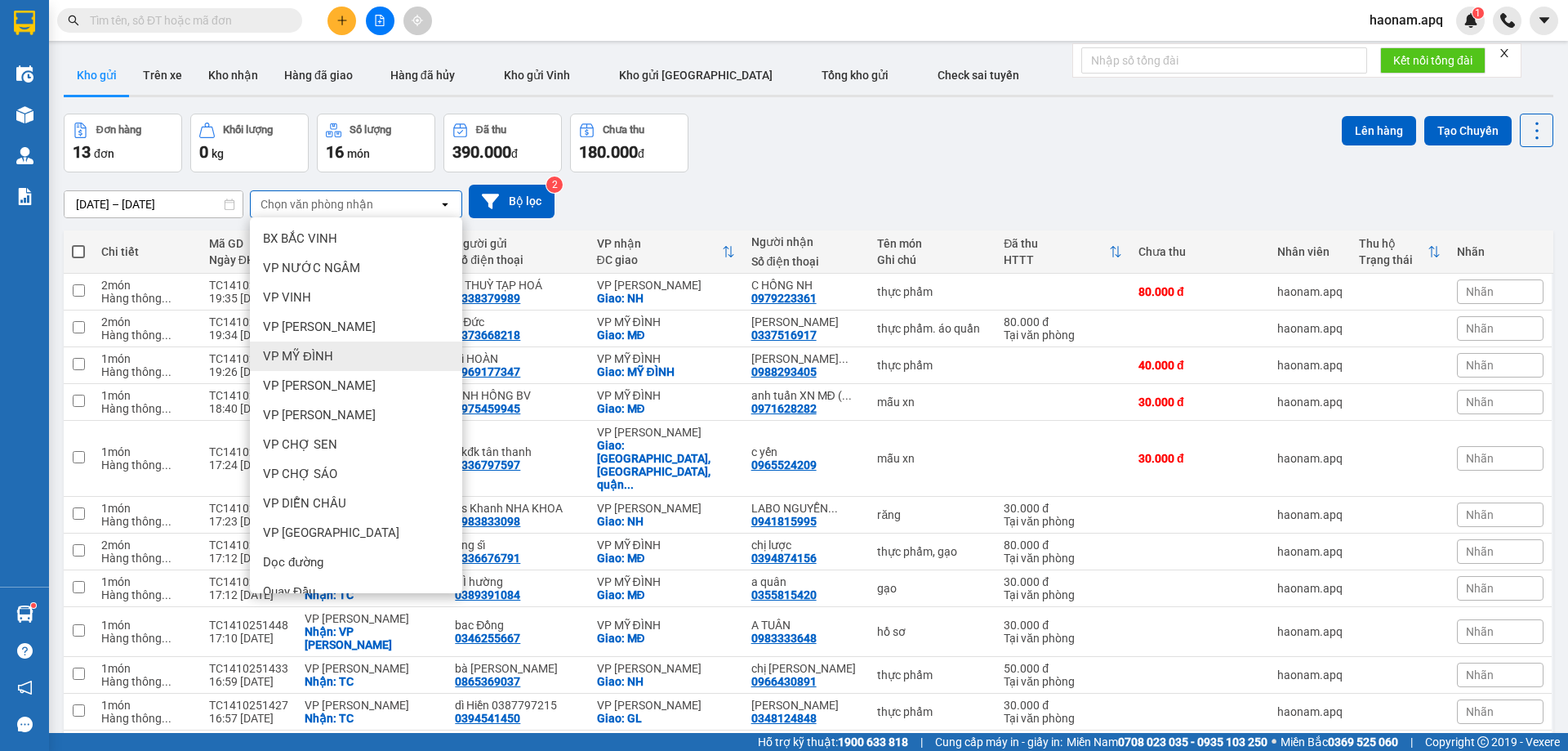
click at [342, 369] on div "VP MỸ ĐÌNH" at bounding box center [356, 356] width 212 height 30
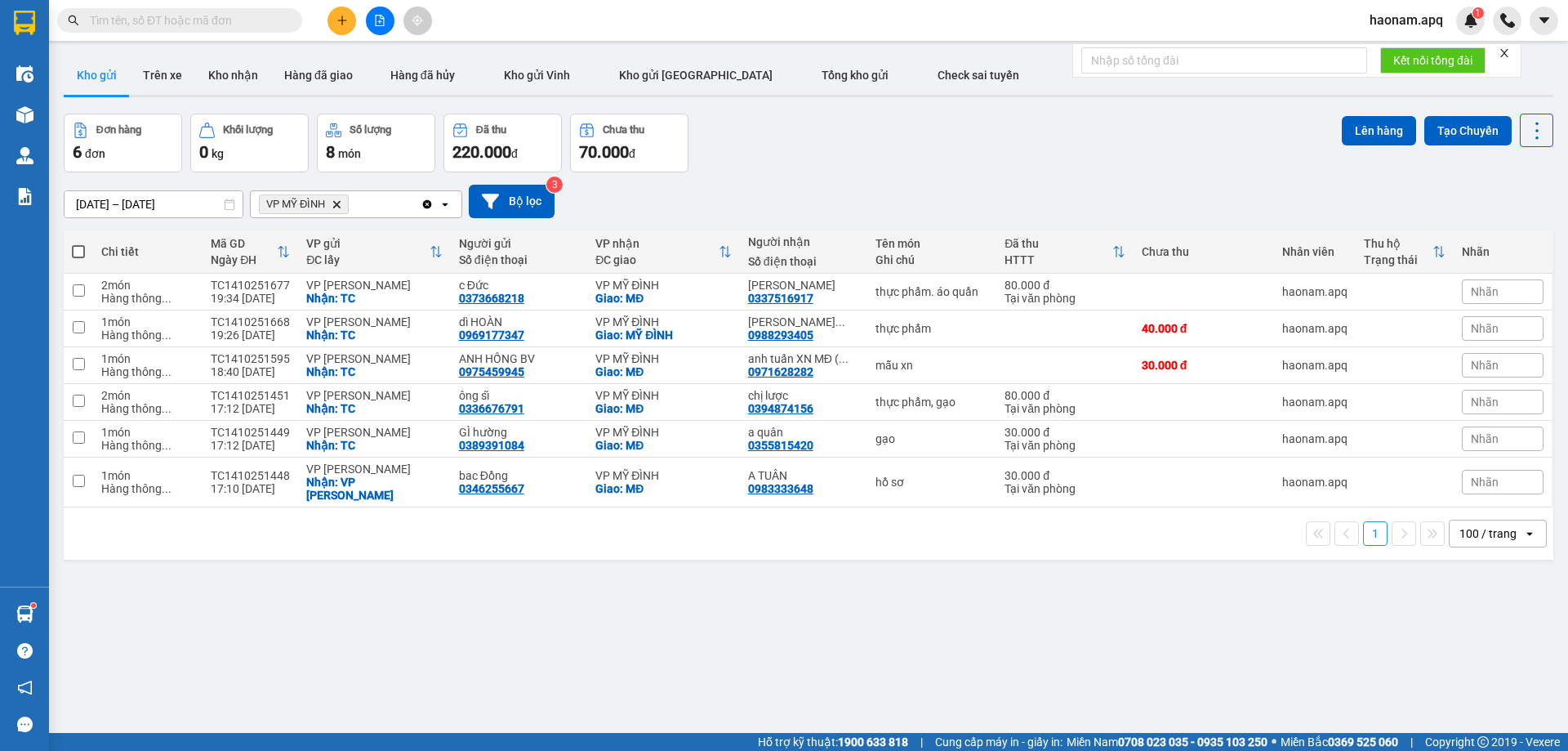
click at [335, 202] on icon "VP MỸ ĐÌNH, close by backspace" at bounding box center [336, 203] width 7 height 7
